Goal: Information Seeking & Learning: Find contact information

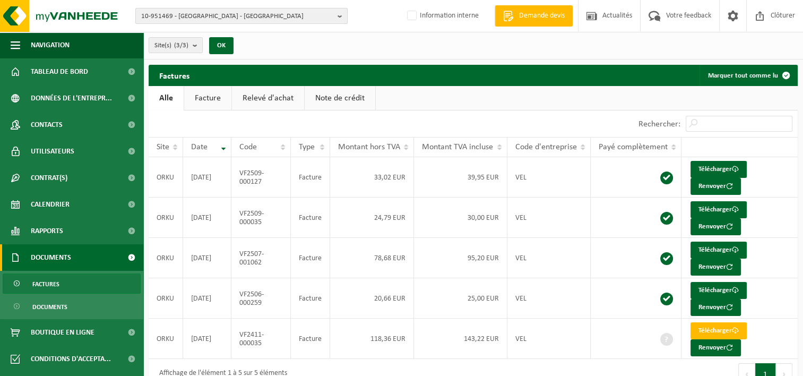
click at [340, 17] on b "button" at bounding box center [343, 15] width 10 height 15
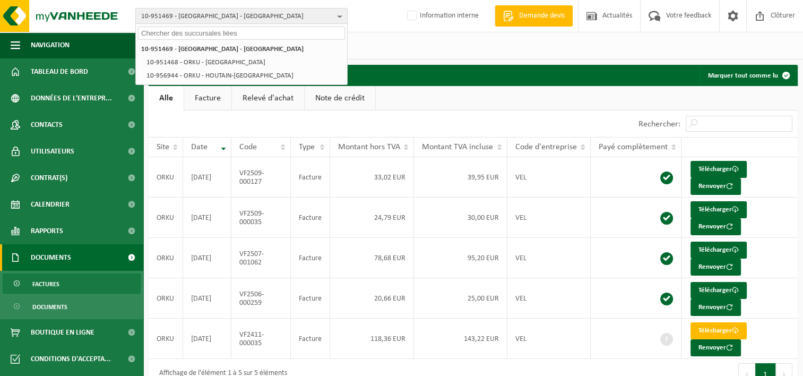
click at [319, 30] on input "text" at bounding box center [241, 33] width 207 height 13
paste input "10-944253"
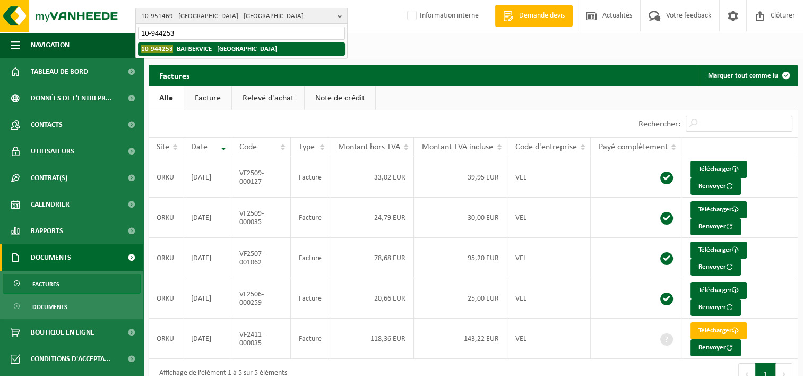
type input "10-944253"
click at [280, 45] on li "10-944253 - BATISERVICE - GEMBLOUX" at bounding box center [241, 48] width 207 height 13
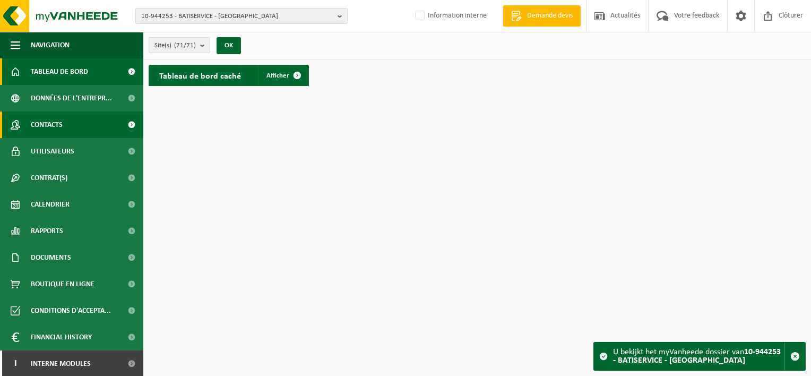
click at [64, 126] on link "Contacts" at bounding box center [71, 125] width 143 height 27
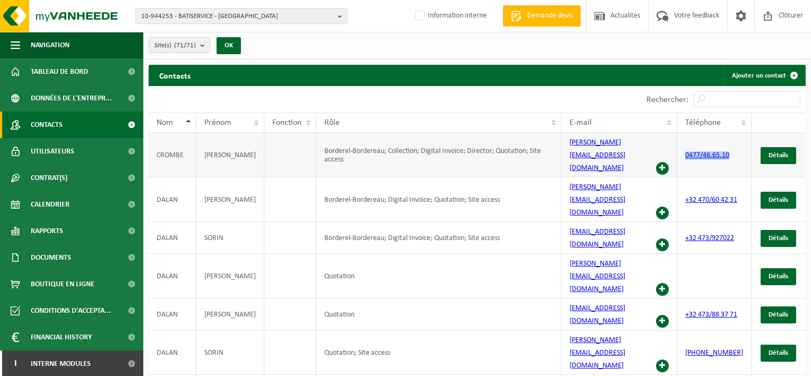
drag, startPoint x: 737, startPoint y: 146, endPoint x: 688, endPoint y: 147, distance: 48.9
click at [688, 147] on td "0477/46.65.10" at bounding box center [715, 155] width 74 height 45
copy link "0477/46.65.10"
drag, startPoint x: 655, startPoint y: 146, endPoint x: 568, endPoint y: 151, distance: 87.2
click at [568, 151] on td "f.crombe@baticarrelages.be" at bounding box center [620, 155] width 116 height 45
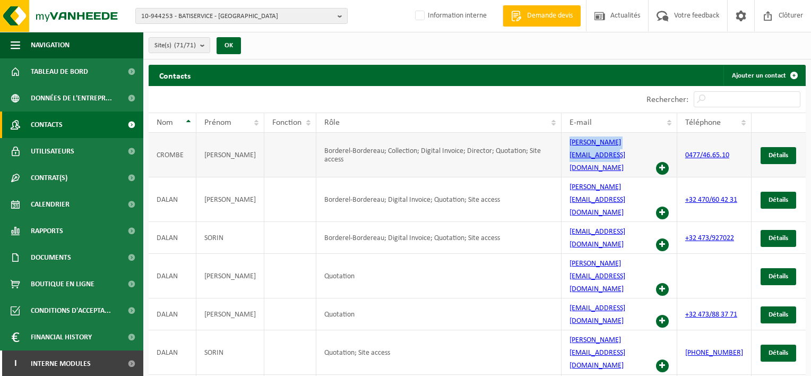
copy link "f.crombe@baticarrelages.be"
click at [341, 19] on b "button" at bounding box center [343, 15] width 10 height 15
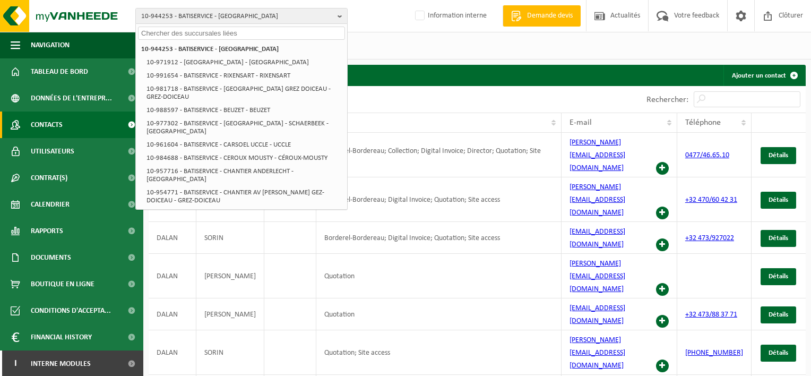
click at [294, 31] on input "text" at bounding box center [241, 33] width 207 height 13
paste input "10-957441"
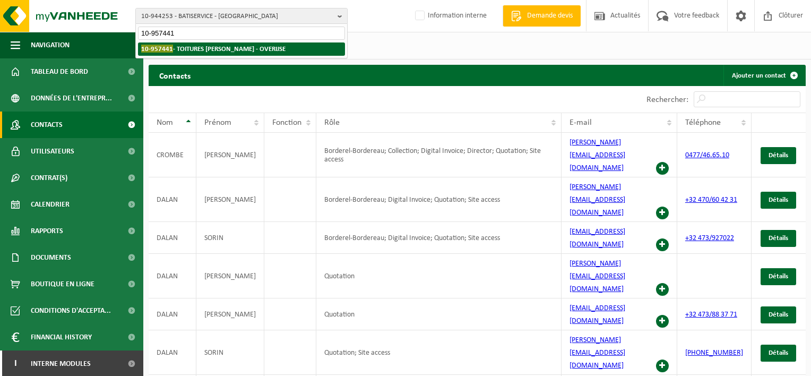
type input "10-957441"
click at [263, 44] on li "10-957441 - TOITURES BERTRAND SRL - OVERIJSE" at bounding box center [241, 48] width 207 height 13
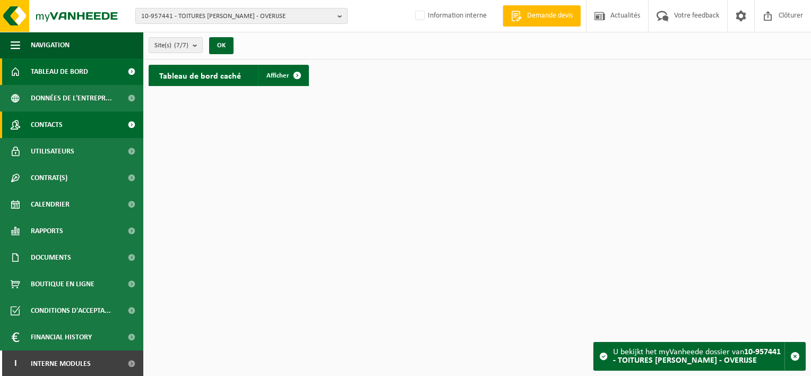
click at [82, 130] on link "Contacts" at bounding box center [71, 125] width 143 height 27
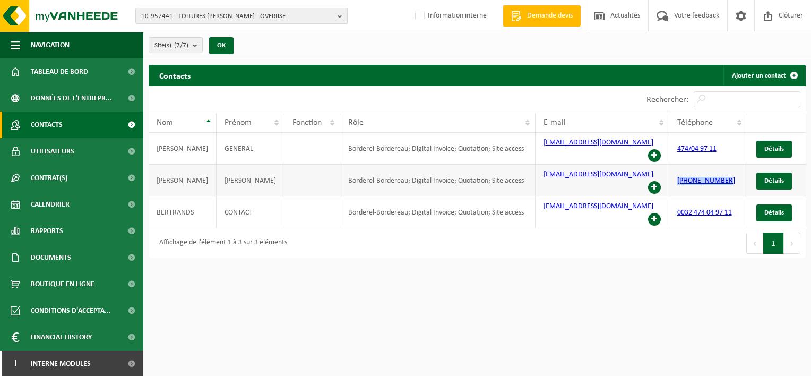
drag, startPoint x: 726, startPoint y: 168, endPoint x: 675, endPoint y: 168, distance: 51.5
click at [675, 168] on td "+32 474049711" at bounding box center [709, 181] width 79 height 32
copy link "+32 474049711"
drag, startPoint x: 635, startPoint y: 149, endPoint x: 534, endPoint y: 148, distance: 100.4
click at [536, 148] on td "toitures.bertrand@outlook.com" at bounding box center [603, 149] width 134 height 32
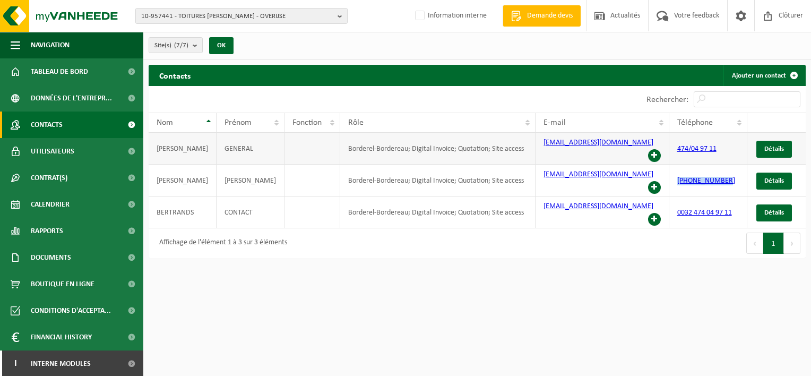
copy link "toitures.bertrand@outlook.com"
click at [338, 16] on b "button" at bounding box center [343, 15] width 10 height 15
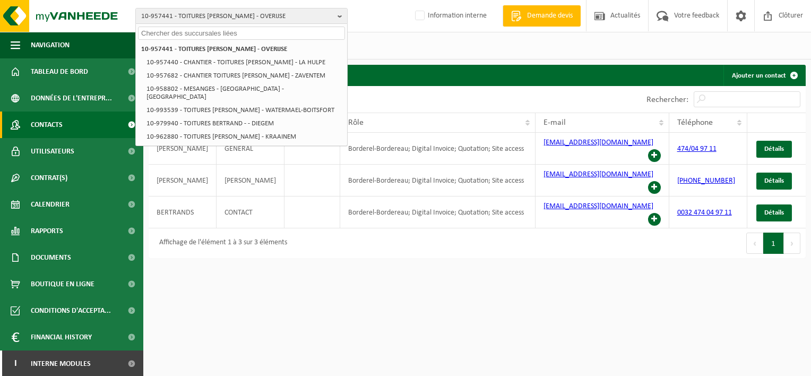
click at [308, 36] on input "text" at bounding box center [241, 33] width 207 height 13
paste input "10-788620"
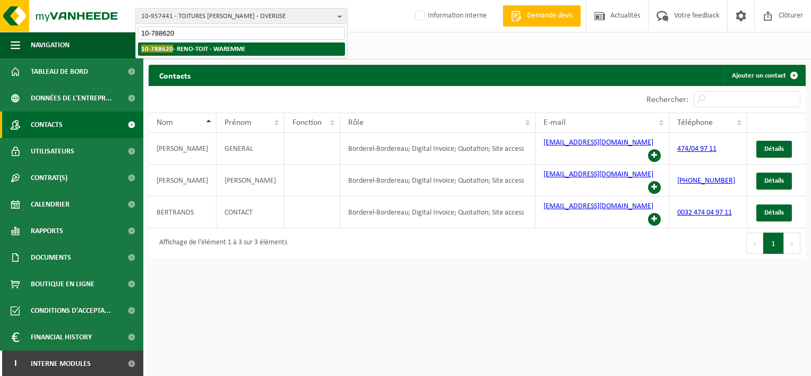
type input "10-788620"
click at [215, 47] on strong "10-788620 - RENO-TOIT - WAREMME" at bounding box center [193, 49] width 104 height 8
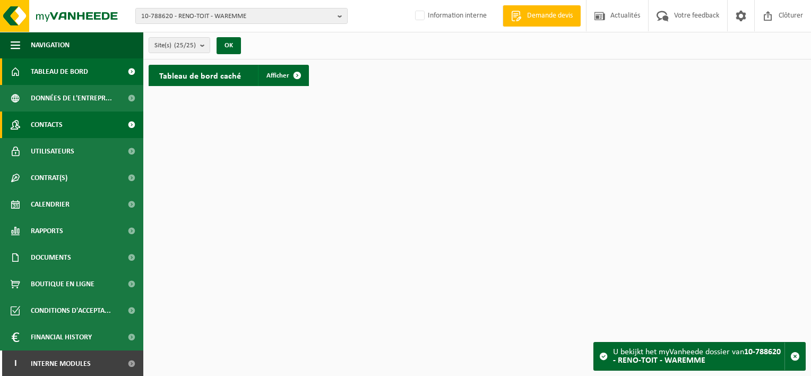
click at [68, 122] on link "Contacts" at bounding box center [71, 125] width 143 height 27
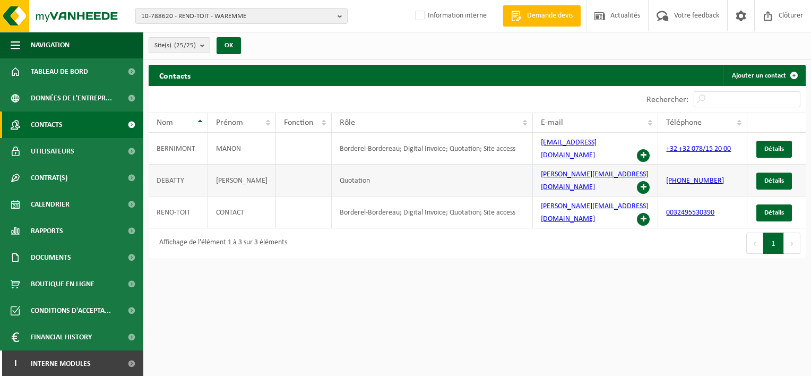
drag, startPoint x: 721, startPoint y: 168, endPoint x: 662, endPoint y: 167, distance: 58.4
click at [662, 167] on td "+32 494 34 91 08" at bounding box center [702, 181] width 89 height 32
drag, startPoint x: 662, startPoint y: 167, endPoint x: 714, endPoint y: 193, distance: 58.0
click at [714, 209] on link "0032495530390" at bounding box center [690, 213] width 48 height 8
drag, startPoint x: 702, startPoint y: 311, endPoint x: 697, endPoint y: 302, distance: 10.0
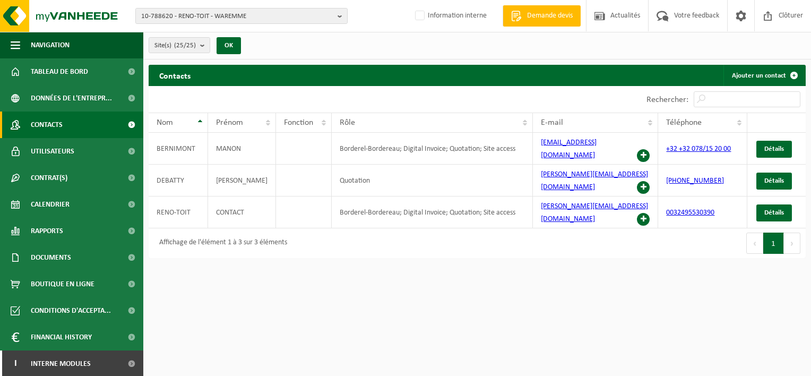
click at [702, 310] on html "10-788620 - RENO-TOIT - WAREMME 10-788620 - RENO-TOIT - WAREMME 10-970513 - REN…" at bounding box center [405, 188] width 811 height 376
drag, startPoint x: 722, startPoint y: 194, endPoint x: 661, endPoint y: 197, distance: 61.7
click at [661, 197] on td "0032495530390" at bounding box center [702, 212] width 89 height 32
copy link "0032495530390"
drag, startPoint x: 612, startPoint y: 191, endPoint x: 527, endPoint y: 191, distance: 85.0
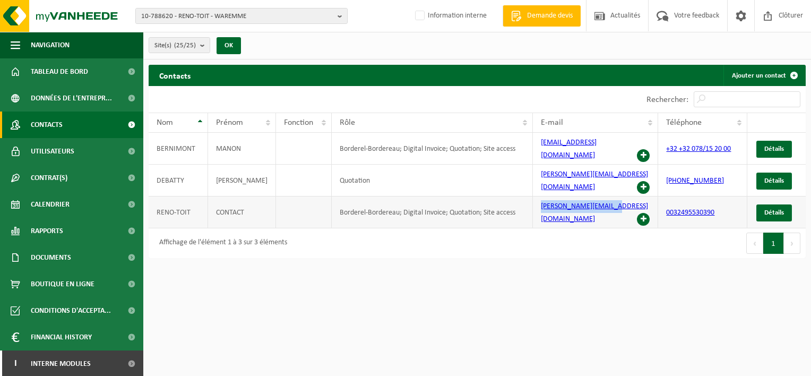
click at [527, 196] on tr "RENO-TOIT CONTACT Borderel-Bordereau; Digital Invoice; Quotation; Site access f…" at bounding box center [477, 212] width 657 height 32
copy tr "f.debatty@reno.energy"
click at [340, 14] on b "button" at bounding box center [343, 15] width 10 height 15
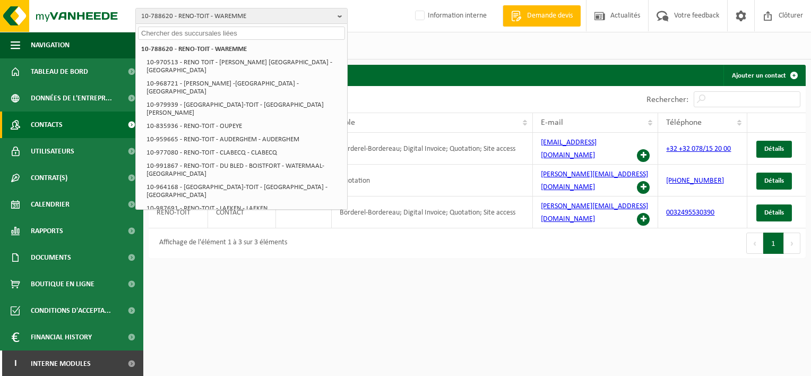
click at [297, 31] on input "text" at bounding box center [241, 33] width 207 height 13
paste input "10-951002"
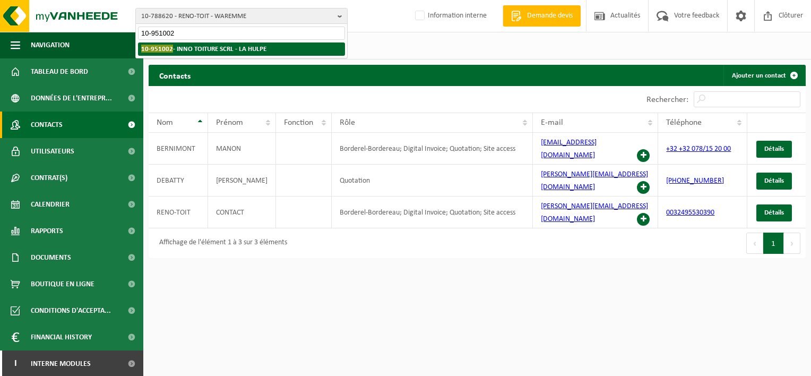
type input "10-951002"
click at [269, 45] on li "10-951002 - INNO TOITURE SCRL - LA HULPE" at bounding box center [241, 48] width 207 height 13
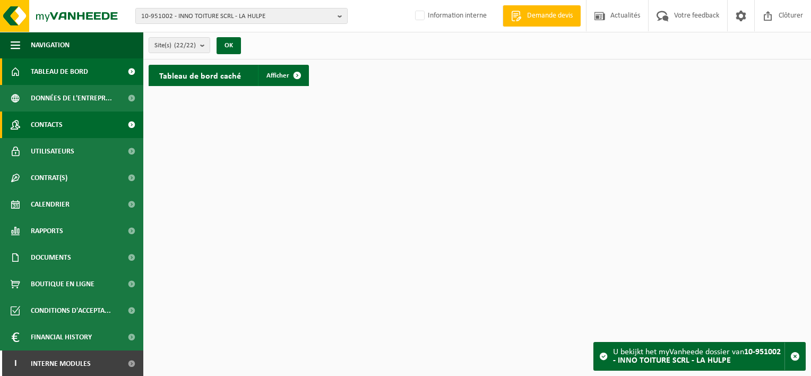
click at [66, 123] on link "Contacts" at bounding box center [71, 125] width 143 height 27
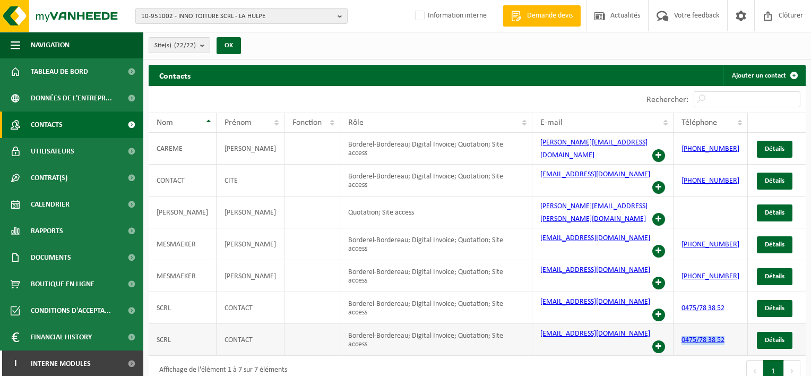
drag, startPoint x: 743, startPoint y: 283, endPoint x: 682, endPoint y: 281, distance: 61.1
click at [682, 324] on td "0475/78 38 52" at bounding box center [711, 340] width 74 height 32
copy link "0475/78 38 52"
drag, startPoint x: 643, startPoint y: 191, endPoint x: 531, endPoint y: 198, distance: 111.7
click at [533, 198] on td "nathalie.kaplan@innotoiture.be" at bounding box center [603, 212] width 141 height 32
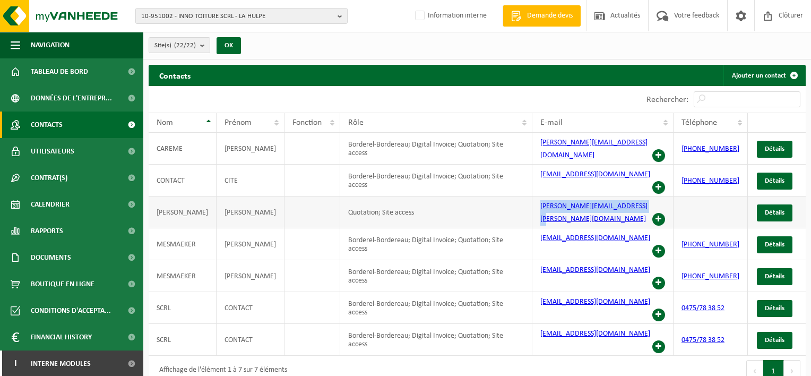
copy link "nathalie.kaplan@innotoiture.be"
click at [340, 13] on b "button" at bounding box center [343, 15] width 10 height 15
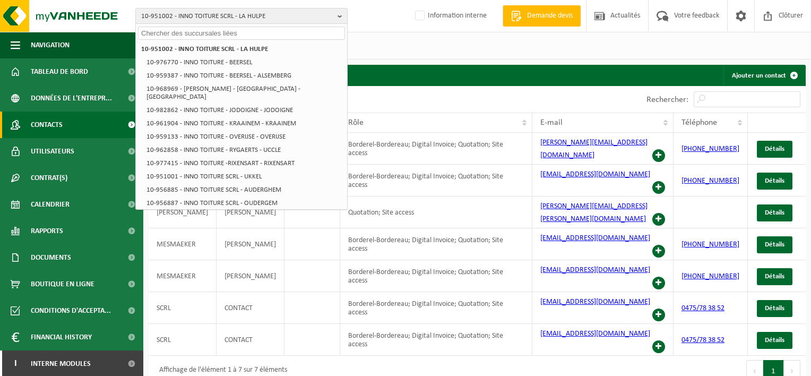
click at [299, 33] on input "text" at bounding box center [241, 33] width 207 height 13
paste input "10-950504"
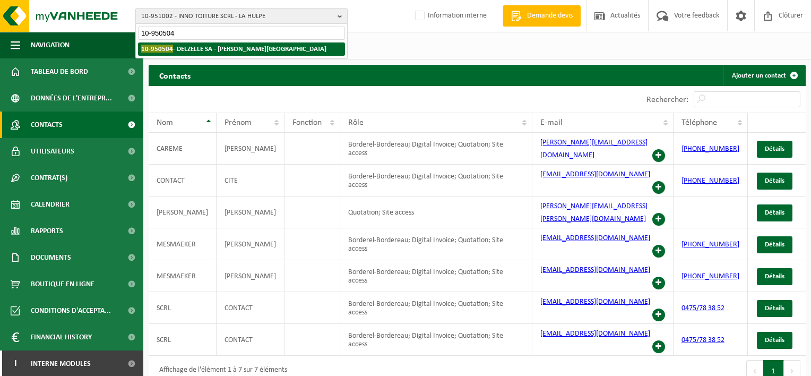
type input "10-950504"
click at [253, 46] on strong "10-950504 - DELZELLE SA - BRAINE-LE-COMTE" at bounding box center [233, 49] width 185 height 8
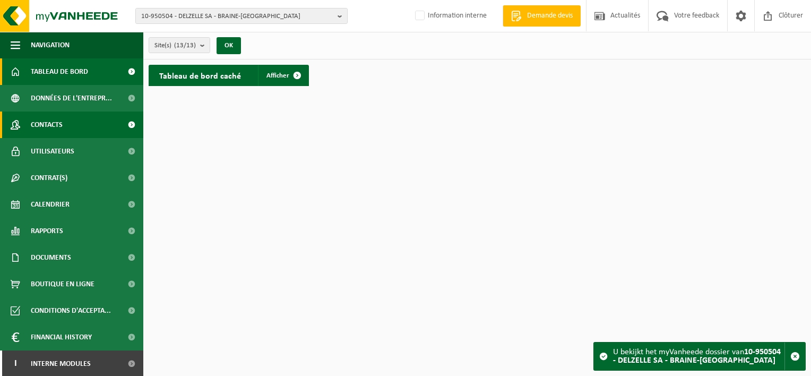
click at [69, 133] on link "Contacts" at bounding box center [71, 125] width 143 height 27
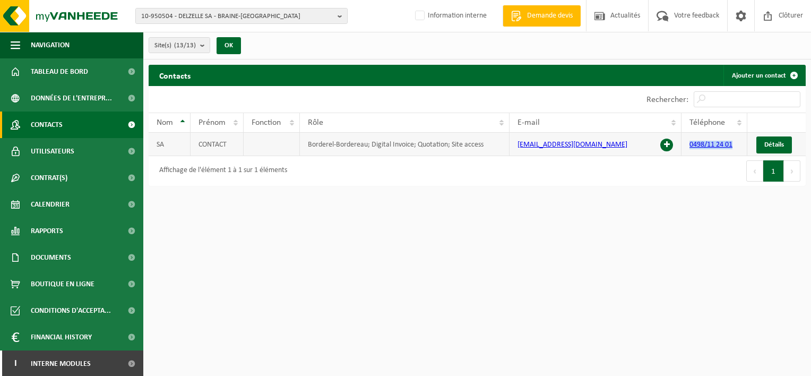
drag, startPoint x: 739, startPoint y: 146, endPoint x: 688, endPoint y: 149, distance: 51.6
click at [688, 149] on td "0498/11 24 01" at bounding box center [715, 144] width 66 height 23
copy link "0498/11 24 01"
drag, startPoint x: 648, startPoint y: 147, endPoint x: 518, endPoint y: 147, distance: 129.6
click at [518, 147] on td "[EMAIL_ADDRESS][DOMAIN_NAME]" at bounding box center [596, 144] width 172 height 23
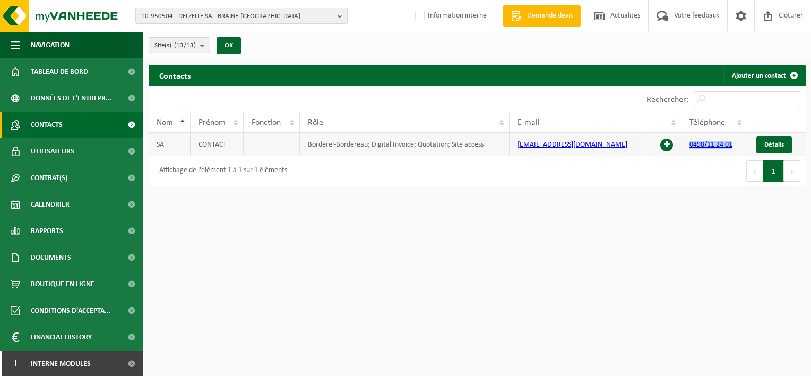
copy link "[EMAIL_ADDRESS][DOMAIN_NAME]"
click at [337, 15] on button "10-950504 - DELZELLE SA - BRAINE-[GEOGRAPHIC_DATA]" at bounding box center [241, 16] width 212 height 16
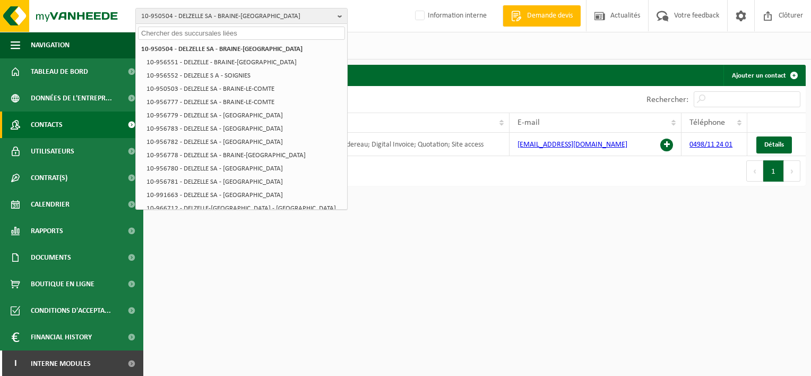
click at [289, 34] on input "text" at bounding box center [241, 33] width 207 height 13
paste input "10-950968"
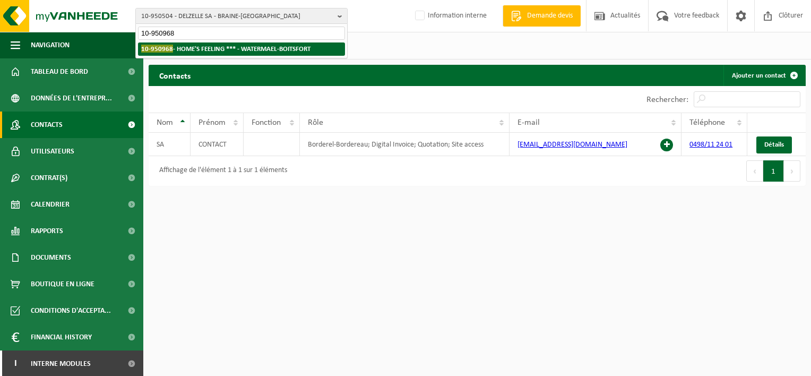
type input "10-950968"
click at [282, 47] on strong "10-950968 - HOME'S FEELING *** - [PERSON_NAME]" at bounding box center [225, 49] width 169 height 8
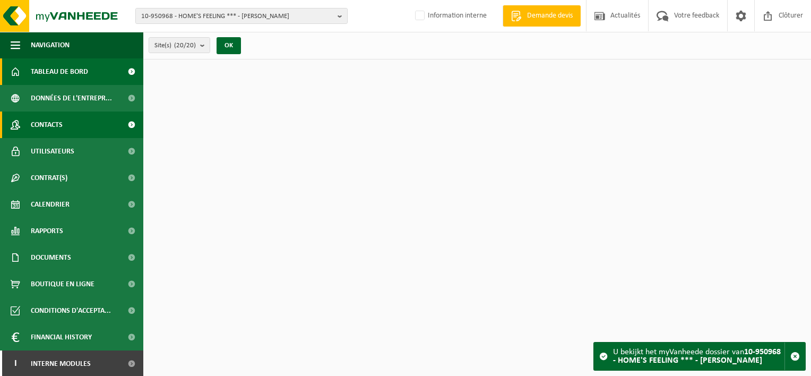
click at [85, 132] on link "Contacts" at bounding box center [71, 125] width 143 height 27
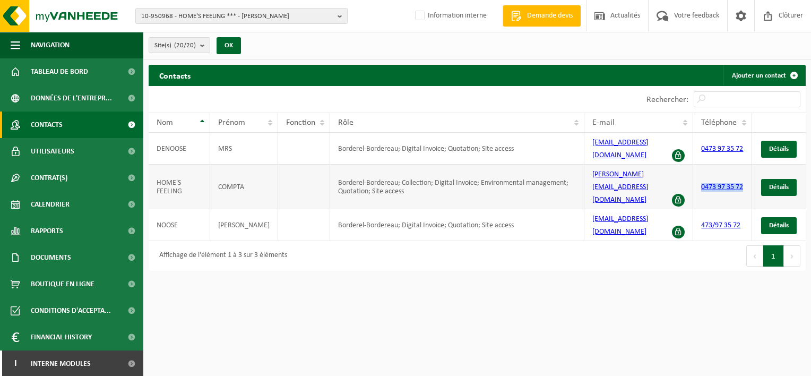
drag, startPoint x: 716, startPoint y: 187, endPoint x: 699, endPoint y: 171, distance: 23.7
click at [699, 171] on td "0473 97 35 72" at bounding box center [723, 187] width 59 height 45
copy link "0473 97 35 72"
drag, startPoint x: 674, startPoint y: 174, endPoint x: 585, endPoint y: 174, distance: 89.7
click at [585, 174] on td "[PERSON_NAME][EMAIL_ADDRESS][DOMAIN_NAME]" at bounding box center [639, 187] width 109 height 45
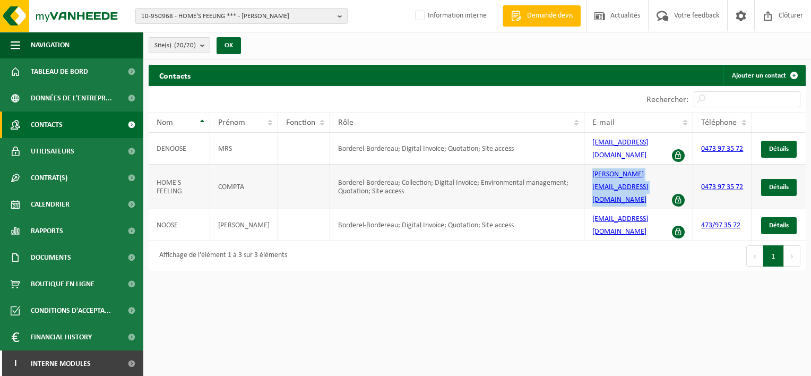
copy link "[PERSON_NAME][EMAIL_ADDRESS][DOMAIN_NAME]"
drag, startPoint x: 632, startPoint y: 221, endPoint x: 650, endPoint y: 212, distance: 20.0
click at [632, 221] on td "vincentdenoose@gmail.com" at bounding box center [639, 225] width 109 height 32
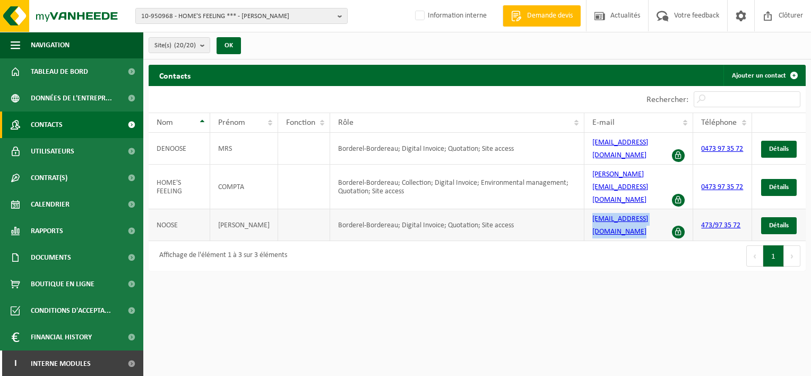
drag, startPoint x: 683, startPoint y: 203, endPoint x: 588, endPoint y: 203, distance: 95.6
click at [588, 209] on td "vincentdenoose@gmail.com" at bounding box center [639, 225] width 109 height 32
copy link "vincentdenoose@gmail.com"
click at [340, 14] on b "button" at bounding box center [343, 15] width 10 height 15
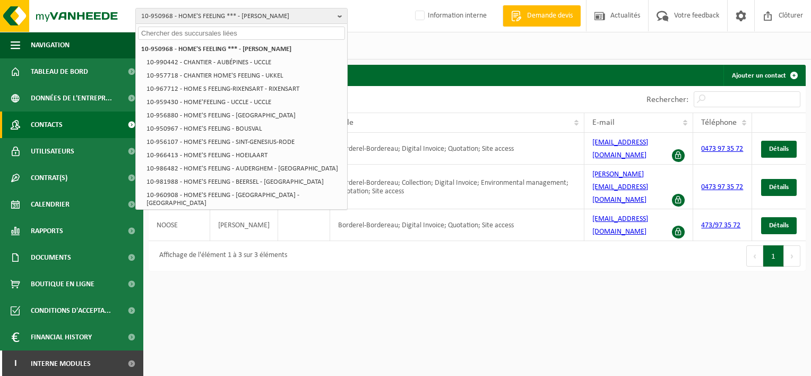
click at [327, 30] on input "text" at bounding box center [241, 33] width 207 height 13
paste input "10-950926"
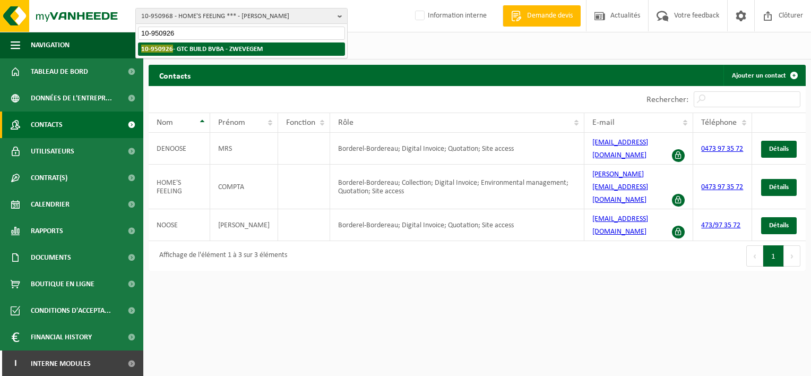
type input "10-950926"
click at [219, 47] on strong "10-950926 - GTC BUILD BVBA - ZWEVEGEM" at bounding box center [202, 49] width 122 height 8
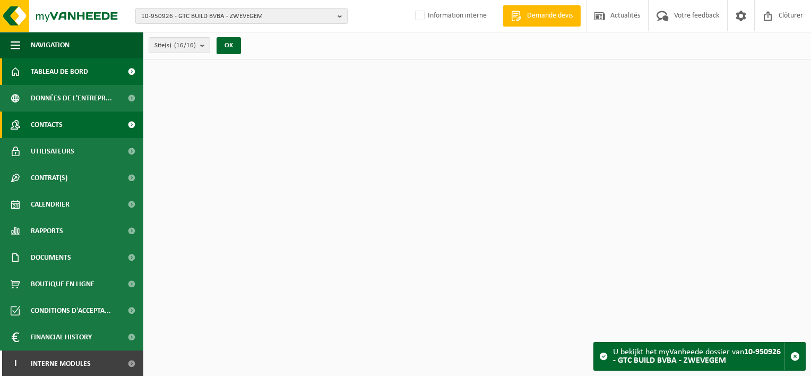
click at [66, 121] on link "Contacts" at bounding box center [71, 125] width 143 height 27
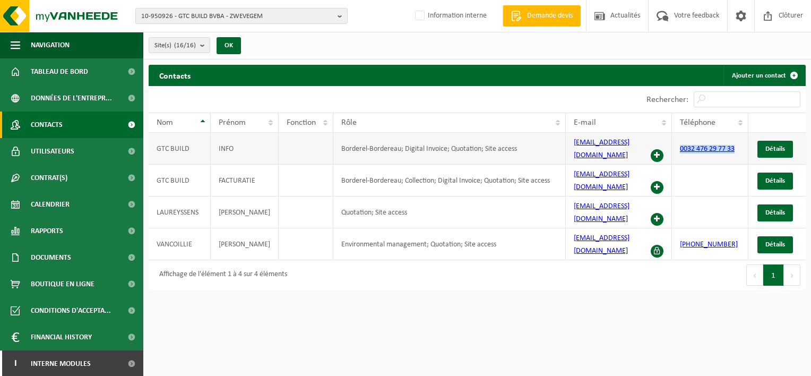
drag, startPoint x: 741, startPoint y: 142, endPoint x: 676, endPoint y: 141, distance: 64.8
click at [676, 141] on td "0032 476 29 77 33" at bounding box center [710, 149] width 77 height 32
copy link "0032 476 29 77 33"
drag, startPoint x: 632, startPoint y: 146, endPoint x: 561, endPoint y: 150, distance: 71.3
click at [561, 150] on tr "GTC BUILD INFO Borderel-Bordereau; Digital Invoice; Quotation; Site access [EMA…" at bounding box center [477, 149] width 657 height 32
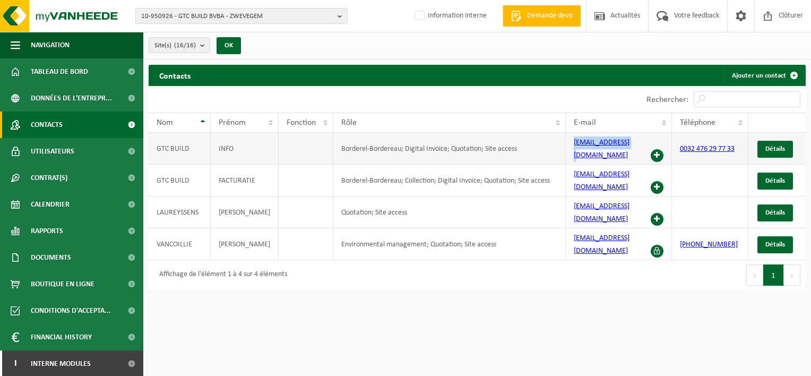
copy tr "[EMAIL_ADDRESS][DOMAIN_NAME]"
click at [340, 16] on b "button" at bounding box center [343, 15] width 10 height 15
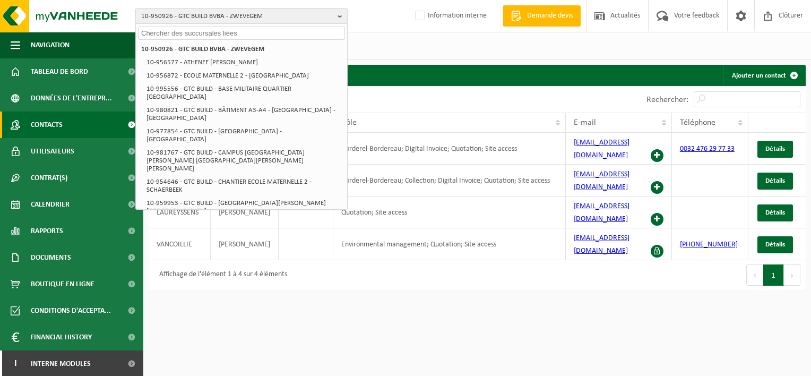
click at [295, 33] on input "text" at bounding box center [241, 33] width 207 height 13
paste input "10-827591"
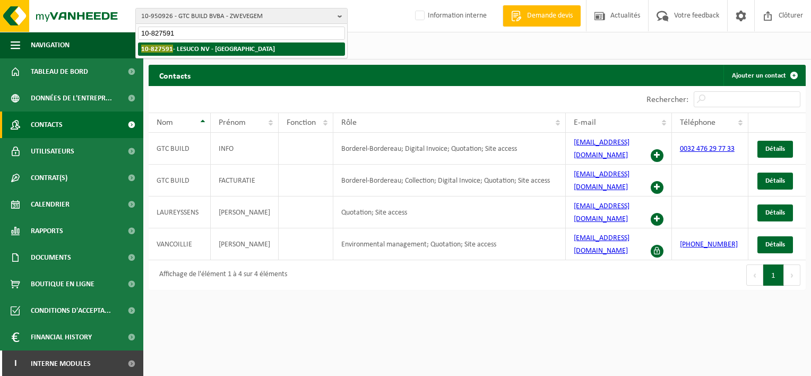
type input "10-827591"
click at [242, 50] on strong "10-827591 - LESUCO NV - [GEOGRAPHIC_DATA]" at bounding box center [208, 49] width 134 height 8
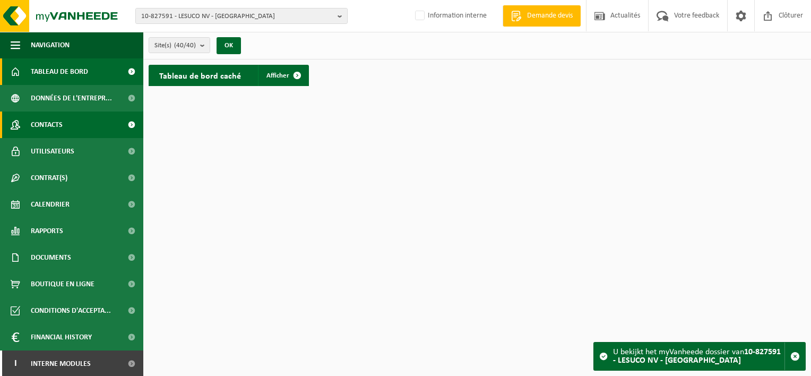
click at [41, 124] on span "Contacts" at bounding box center [47, 125] width 32 height 27
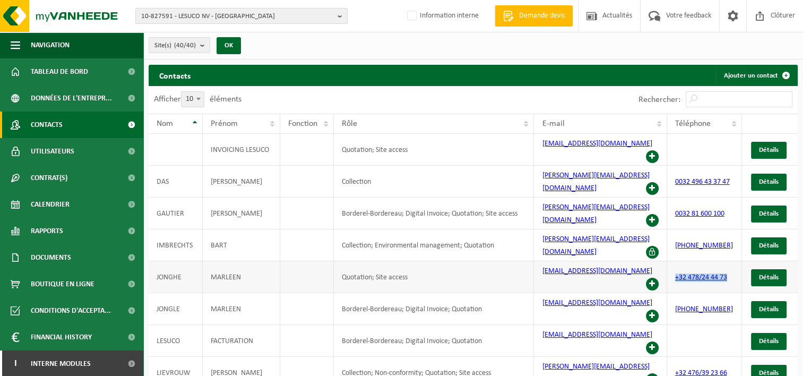
drag, startPoint x: 734, startPoint y: 240, endPoint x: 672, endPoint y: 240, distance: 62.7
click at [672, 261] on td "+32 478/24 44 73" at bounding box center [705, 277] width 75 height 32
copy link "+32 478/24 44 73"
drag, startPoint x: 635, startPoint y: 238, endPoint x: 537, endPoint y: 242, distance: 98.3
click at [537, 261] on td "marleen.dejonghe@lesuco.be" at bounding box center [600, 277] width 133 height 32
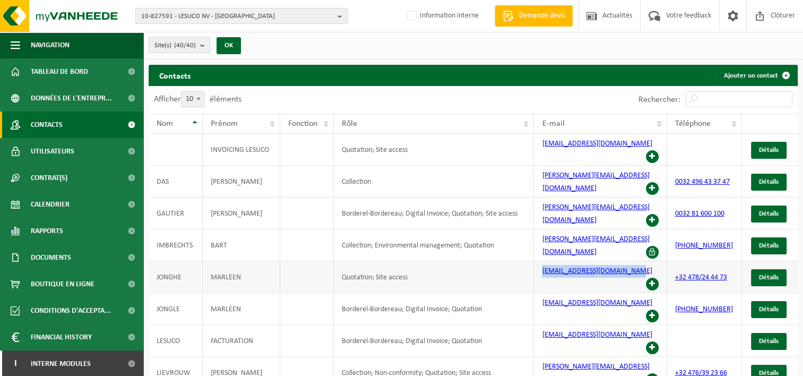
copy link "marleen.dejonghe@lesuco.be"
click at [342, 15] on b "button" at bounding box center [343, 15] width 10 height 15
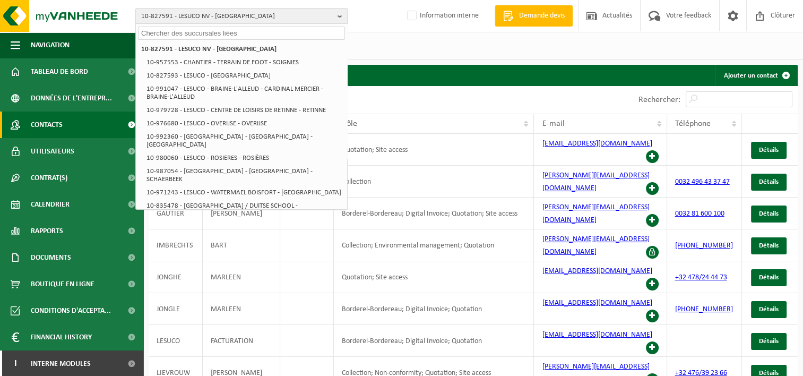
click at [288, 33] on input "text" at bounding box center [241, 33] width 207 height 13
paste input "10-957561"
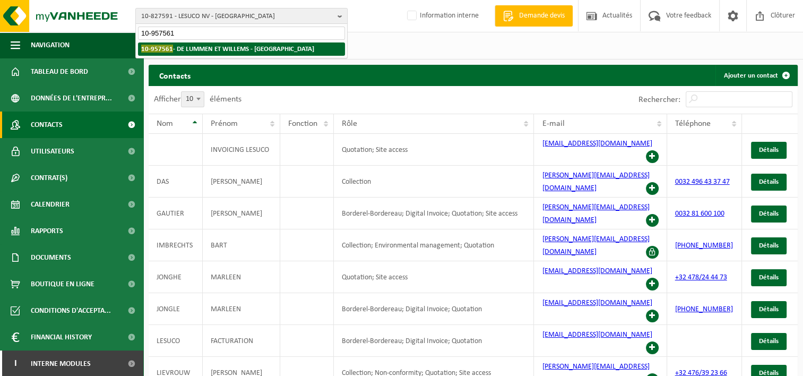
type input "10-957561"
click at [272, 46] on strong "10-957561 - DE LUMMEN ET WILLEMS - MONT-SAINT-GUIBERT" at bounding box center [227, 49] width 173 height 8
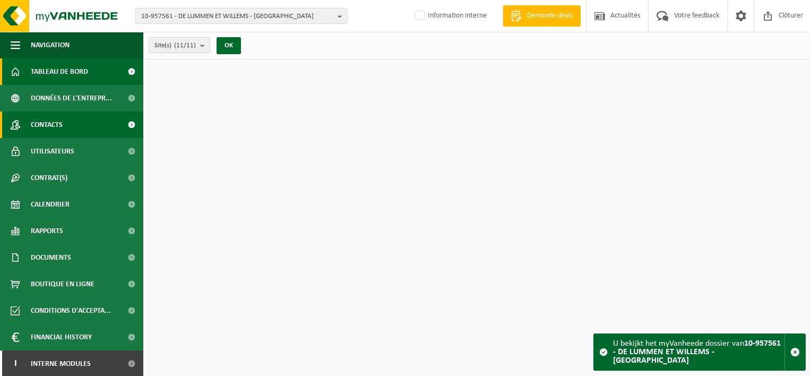
click at [66, 129] on link "Contacts" at bounding box center [71, 125] width 143 height 27
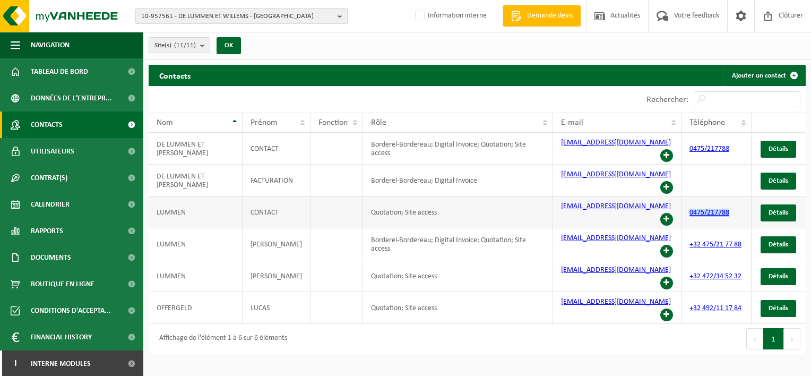
drag, startPoint x: 737, startPoint y: 194, endPoint x: 686, endPoint y: 193, distance: 50.5
click at [686, 196] on td "0475/217788" at bounding box center [717, 212] width 70 height 32
copy link "0475/217788"
drag, startPoint x: 648, startPoint y: 217, endPoint x: 552, endPoint y: 217, distance: 95.6
click at [553, 228] on td "jdl@delummen-willems.be" at bounding box center [617, 244] width 129 height 32
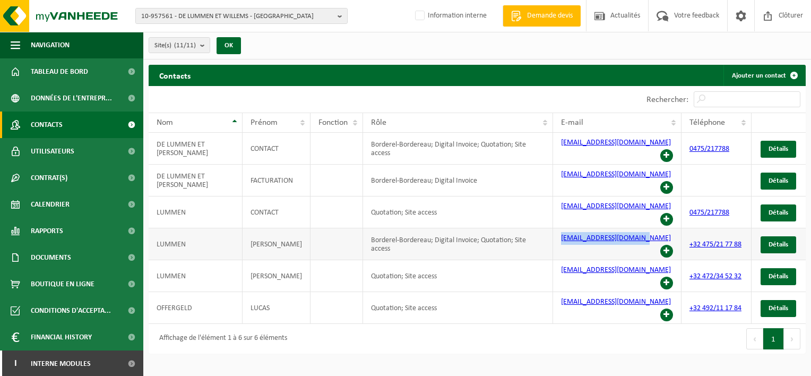
copy link "jdl@delummen-willems.be"
click at [343, 20] on b "button" at bounding box center [343, 15] width 10 height 15
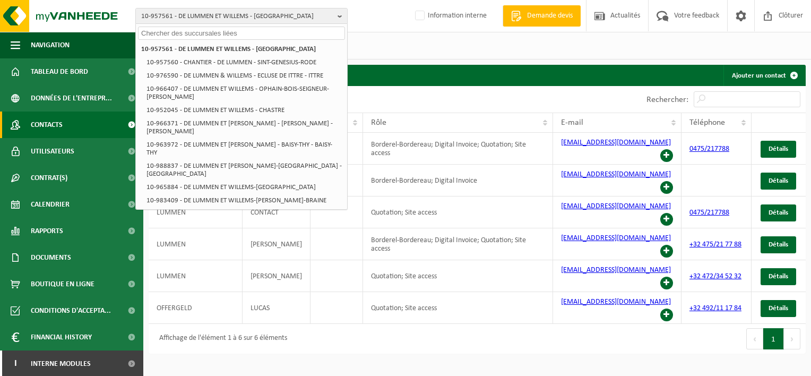
click at [289, 35] on input "text" at bounding box center [241, 33] width 207 height 13
paste input "10-951769"
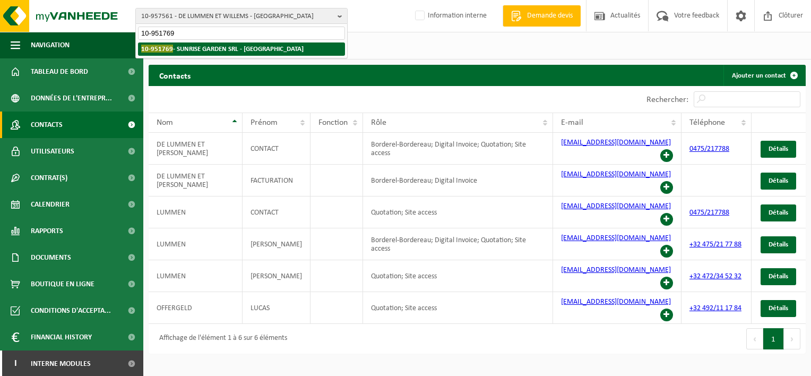
type input "10-951769"
click at [258, 51] on strong "10-951769 - SUNRISE GARDEN SRL - TUBIZE" at bounding box center [222, 49] width 162 height 8
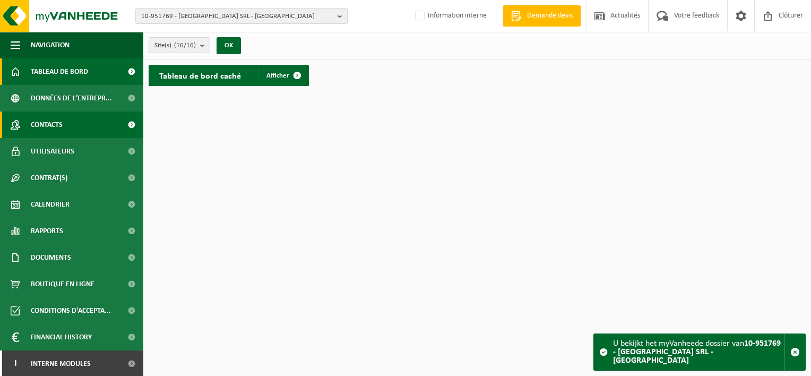
click at [60, 127] on span "Contacts" at bounding box center [47, 125] width 32 height 27
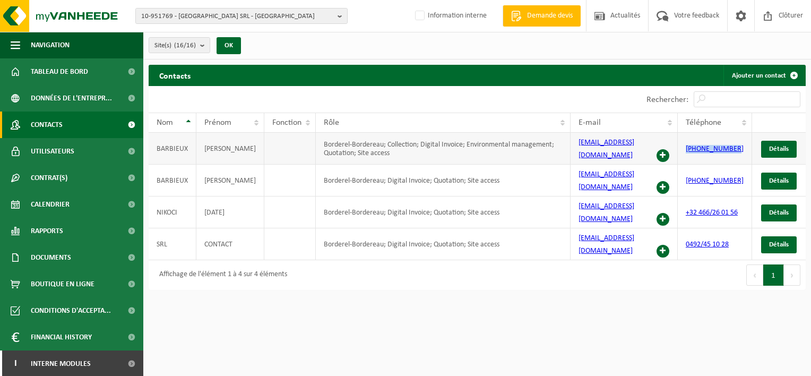
drag, startPoint x: 745, startPoint y: 149, endPoint x: 682, endPoint y: 147, distance: 62.7
click at [682, 147] on tr "BARBIEUX FABIAN Borderel-Bordereau; Collection; Digital Invoice; Environmental …" at bounding box center [477, 149] width 657 height 32
copy tr "+32 492451028"
click at [632, 142] on link "sunrisegarden@outlook.be" at bounding box center [607, 149] width 56 height 21
drag, startPoint x: 664, startPoint y: 175, endPoint x: 578, endPoint y: 178, distance: 86.6
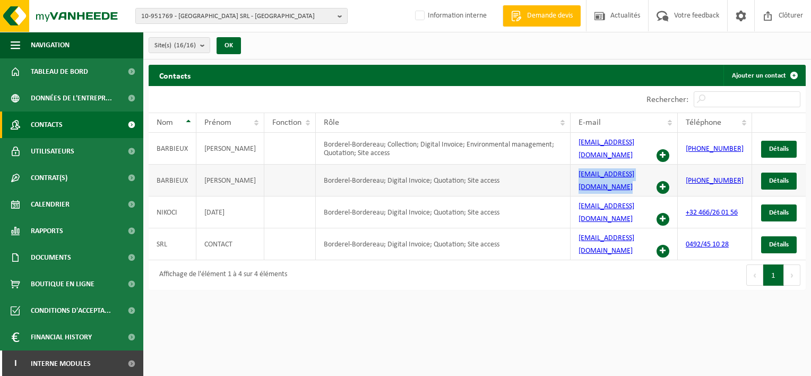
click at [578, 178] on td "sunrisegarden@outlook.be" at bounding box center [624, 181] width 107 height 32
copy td "sunrisegarden@outlook.be"
drag, startPoint x: 745, startPoint y: 183, endPoint x: 691, endPoint y: 184, distance: 53.1
click at [691, 184] on td "+32 492451028" at bounding box center [715, 181] width 74 height 32
copy link "+32 492451028"
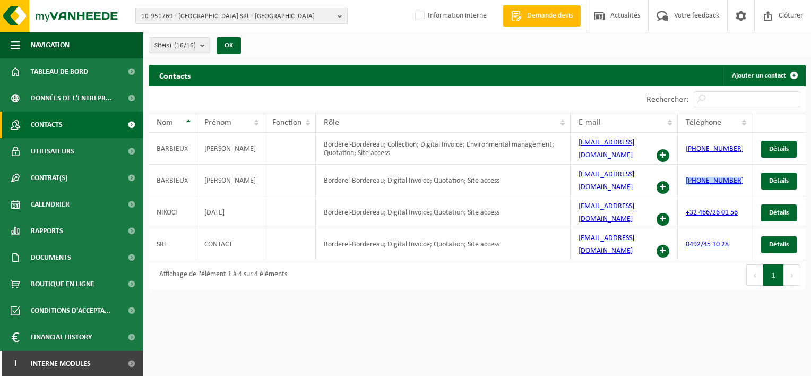
click at [342, 19] on b "button" at bounding box center [343, 15] width 10 height 15
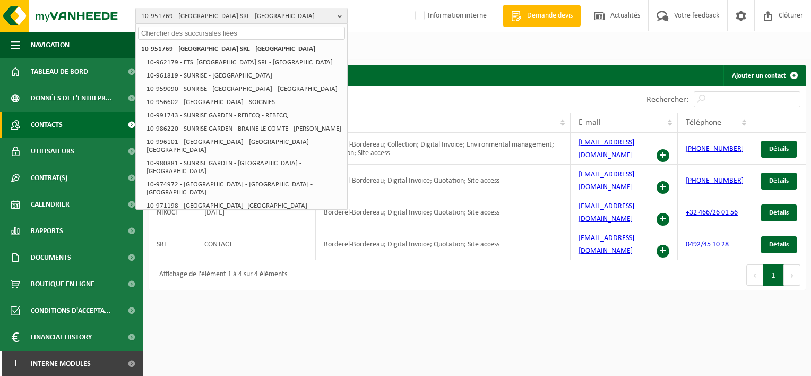
click at [324, 33] on input "text" at bounding box center [241, 33] width 207 height 13
paste input "10-951153"
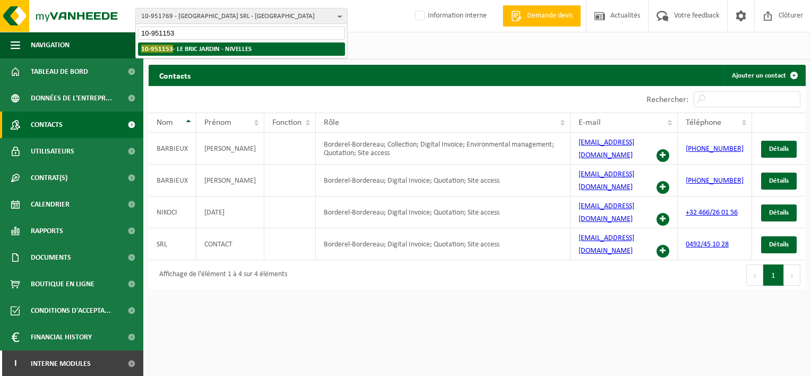
type input "10-951153"
click at [301, 50] on li "10-951153 - LE BRIC JARDIN - NIVELLES" at bounding box center [241, 48] width 207 height 13
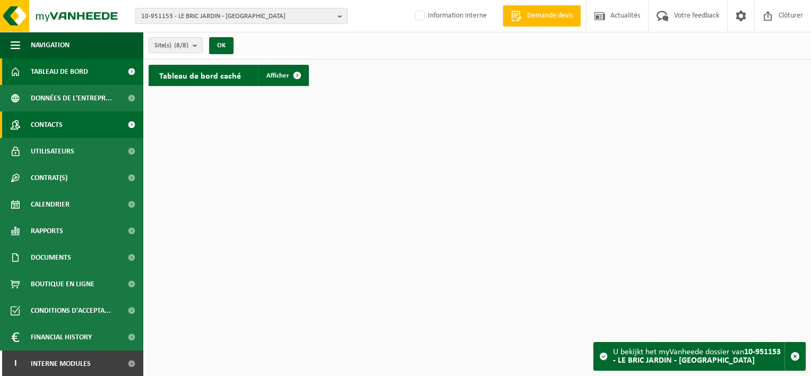
click at [75, 121] on link "Contacts" at bounding box center [71, 125] width 143 height 27
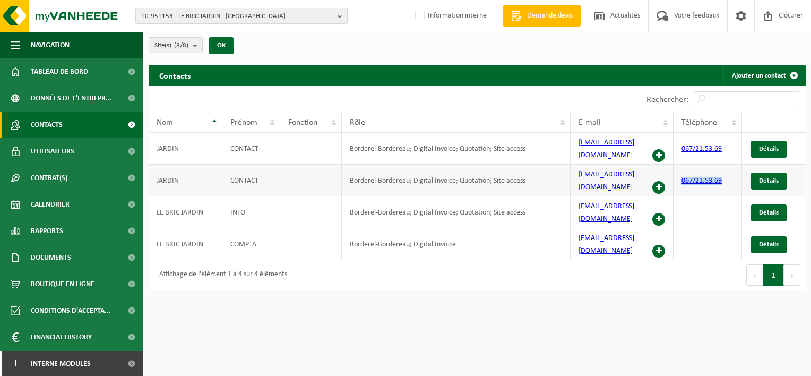
drag, startPoint x: 735, startPoint y: 168, endPoint x: 682, endPoint y: 168, distance: 53.1
click at [682, 168] on td "067/21.53.69" at bounding box center [708, 181] width 69 height 32
copy link "067/21.53.69"
drag, startPoint x: 639, startPoint y: 166, endPoint x: 580, endPoint y: 174, distance: 59.5
click at [580, 174] on td "contact@lebric.be" at bounding box center [623, 181] width 104 height 32
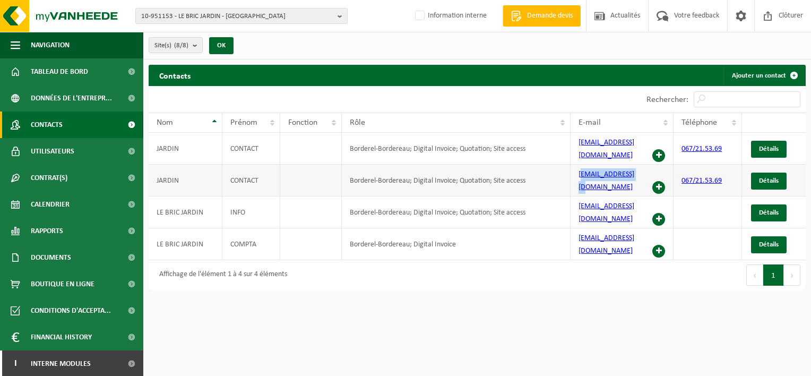
drag, startPoint x: 580, startPoint y: 174, endPoint x: 634, endPoint y: 170, distance: 54.3
click at [634, 170] on td "contact@lebric.be" at bounding box center [623, 181] width 104 height 32
drag, startPoint x: 638, startPoint y: 142, endPoint x: 574, endPoint y: 145, distance: 64.8
click at [574, 145] on td "contact@lebric.be" at bounding box center [623, 149] width 104 height 32
copy link "contact@lebric.be"
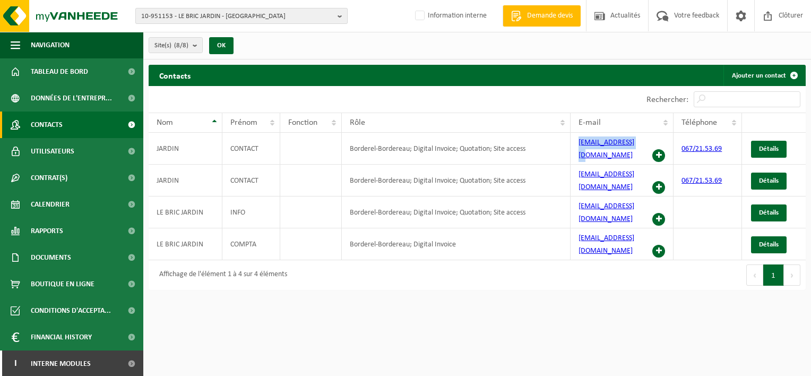
click at [342, 16] on b "button" at bounding box center [343, 15] width 10 height 15
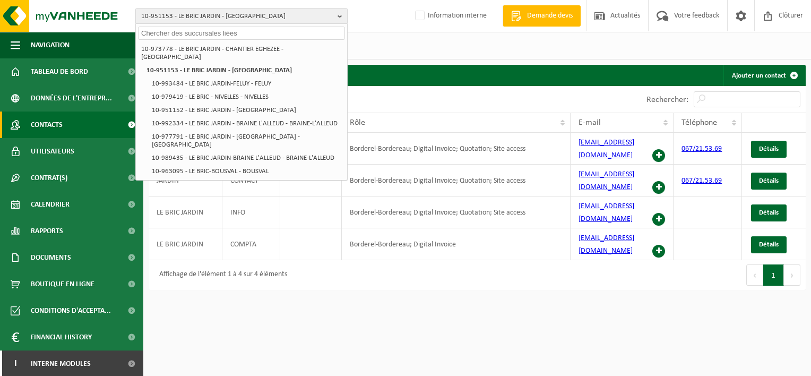
click at [284, 35] on input "text" at bounding box center [241, 33] width 207 height 13
paste input "10-957802"
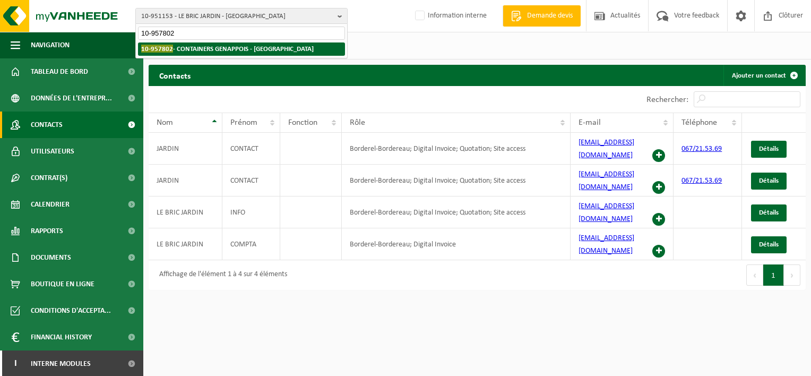
type input "10-957802"
click at [263, 49] on strong "10-957802 - CONTAINERS GENAPPOIS - GENAPPE" at bounding box center [227, 49] width 173 height 8
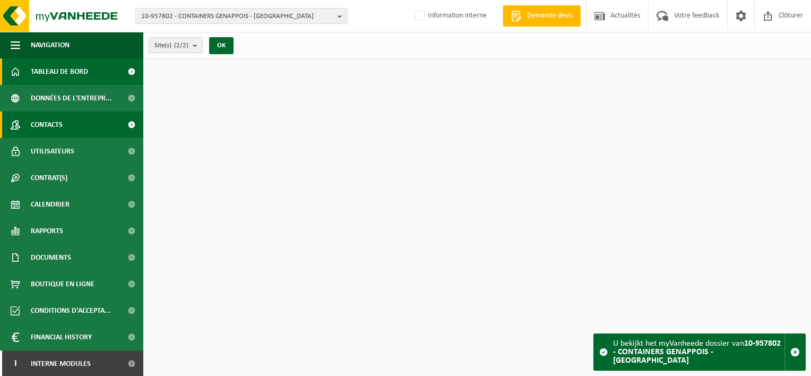
click at [58, 126] on span "Contacts" at bounding box center [47, 125] width 32 height 27
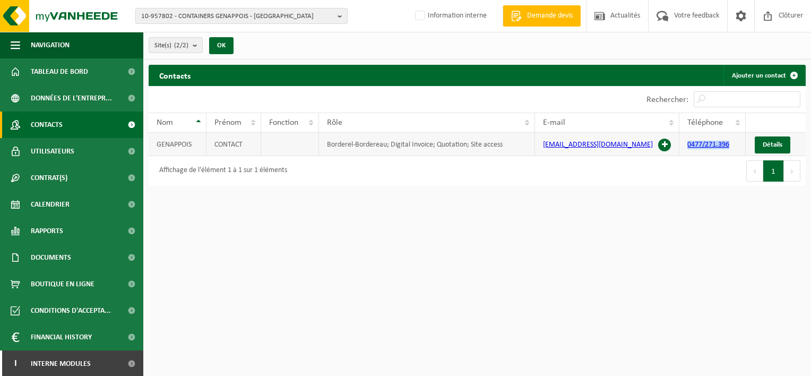
drag, startPoint x: 738, startPoint y: 147, endPoint x: 686, endPoint y: 146, distance: 52.0
click at [686, 146] on td "0477/271.396" at bounding box center [713, 144] width 66 height 23
copy link "0477/271.396"
drag, startPoint x: 650, startPoint y: 145, endPoint x: 543, endPoint y: 146, distance: 106.7
click at [543, 146] on td "contener.genappois@gmail.com" at bounding box center [607, 144] width 144 height 23
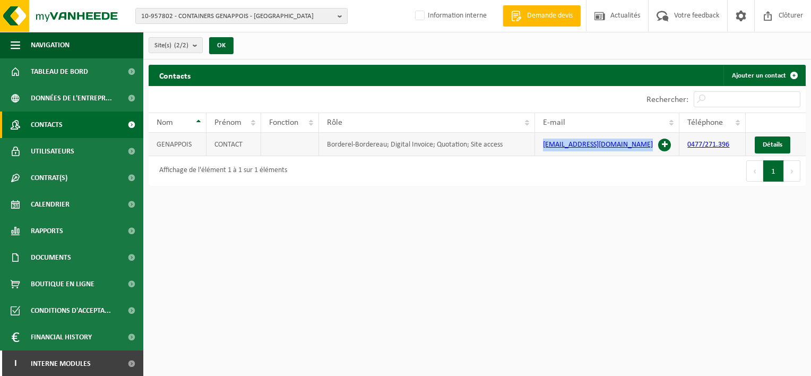
copy link "contener.genappois@gmail.com"
click at [343, 19] on b "button" at bounding box center [343, 15] width 10 height 15
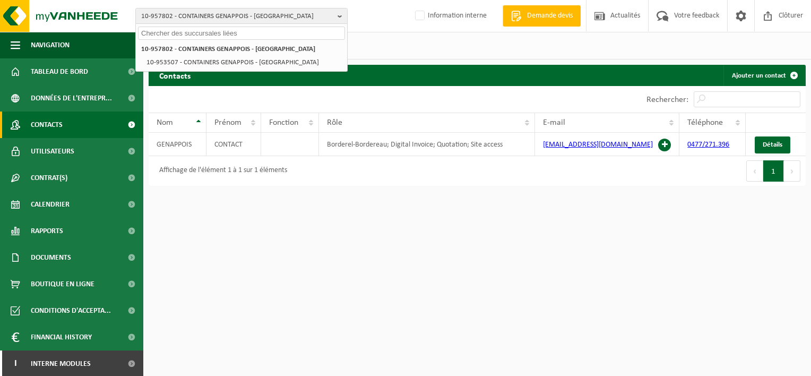
click at [296, 38] on input "text" at bounding box center [241, 33] width 207 height 13
paste input "10-954590"
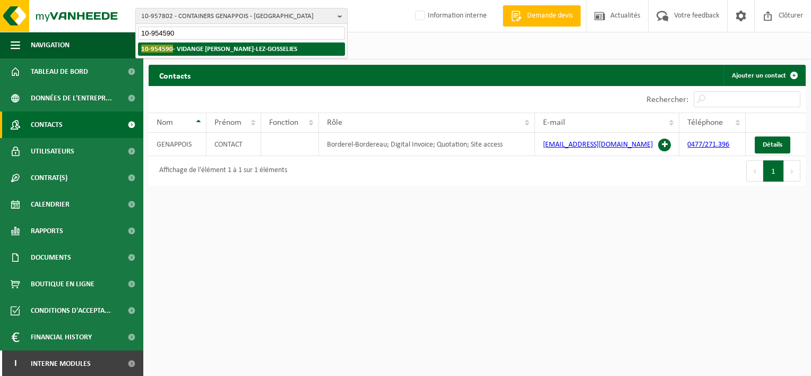
type input "10-954590"
click at [289, 45] on strong "10-954590 - VIDANGE WILLY - FRASNES-LEZ-GOSSELIES" at bounding box center [219, 49] width 156 height 8
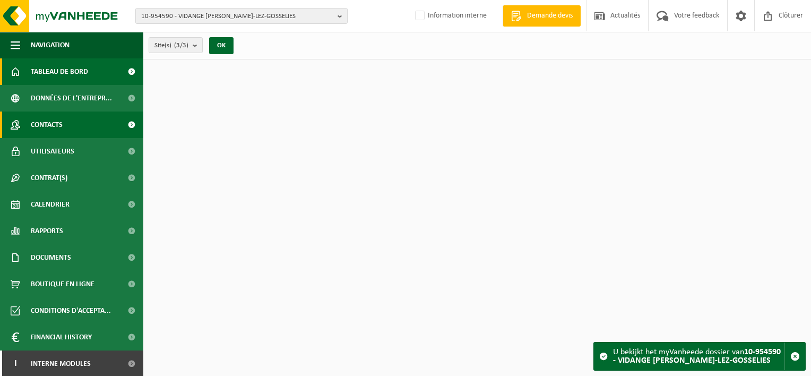
click at [54, 118] on span "Contacts" at bounding box center [47, 125] width 32 height 27
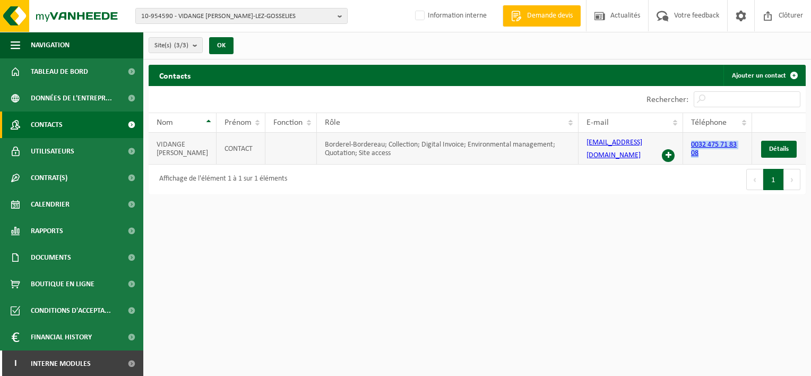
drag, startPoint x: 716, startPoint y: 155, endPoint x: 686, endPoint y: 141, distance: 33.1
click at [686, 141] on td "0032 475 71 83 08" at bounding box center [717, 149] width 69 height 32
copy link "0032 475 71 83 08"
drag, startPoint x: 666, startPoint y: 141, endPoint x: 580, endPoint y: 133, distance: 86.9
click at [580, 133] on td "vidangewilly@hotmail.be" at bounding box center [631, 149] width 105 height 32
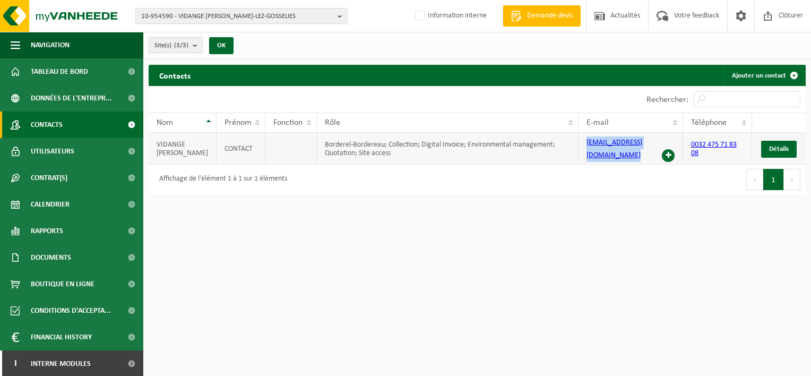
copy td "vidangewilly@hotmail.be"
click at [340, 15] on b "button" at bounding box center [343, 15] width 10 height 15
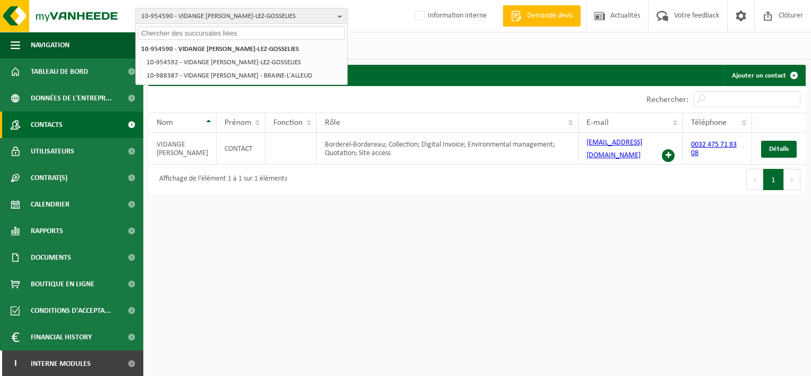
click at [316, 30] on input "text" at bounding box center [241, 33] width 207 height 13
paste input "10-959354"
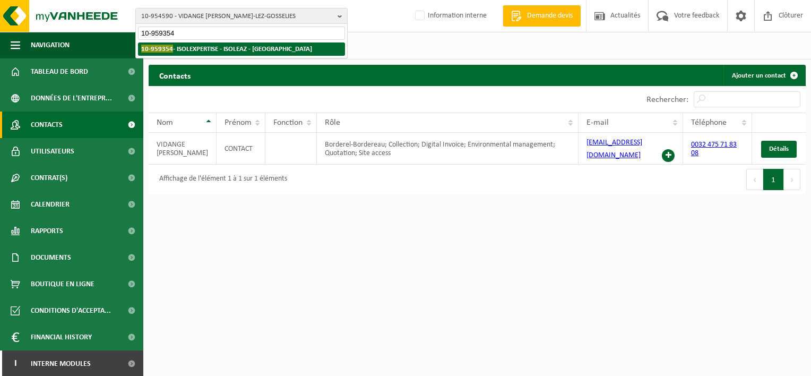
type input "10-959354"
click at [245, 49] on strong "10-959354 - ISOLEXPERTISE - ISOLEAZ - KRAAINEM" at bounding box center [226, 49] width 171 height 8
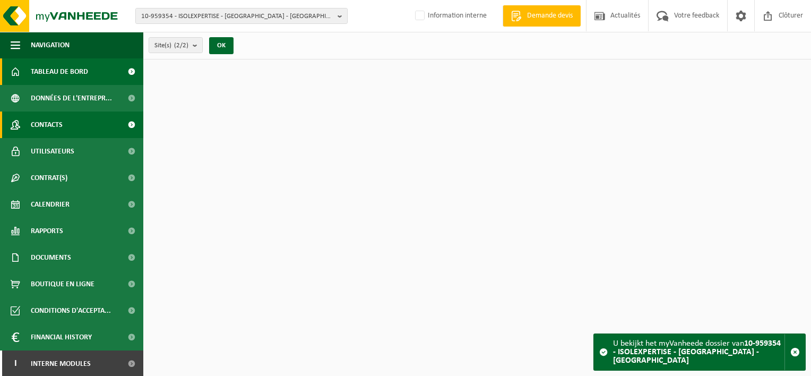
click at [78, 125] on link "Contacts" at bounding box center [71, 125] width 143 height 27
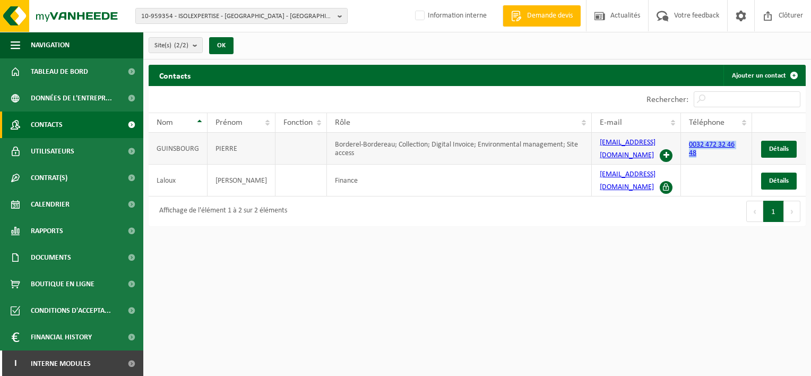
drag, startPoint x: 747, startPoint y: 148, endPoint x: 686, endPoint y: 147, distance: 61.6
click at [686, 147] on td "0032 472 32 46 48" at bounding box center [716, 149] width 71 height 32
copy link "0032 472 32 46 48"
drag, startPoint x: 656, startPoint y: 148, endPoint x: 595, endPoint y: 151, distance: 61.7
click at [595, 151] on td "[EMAIL_ADDRESS][DOMAIN_NAME]" at bounding box center [636, 149] width 89 height 32
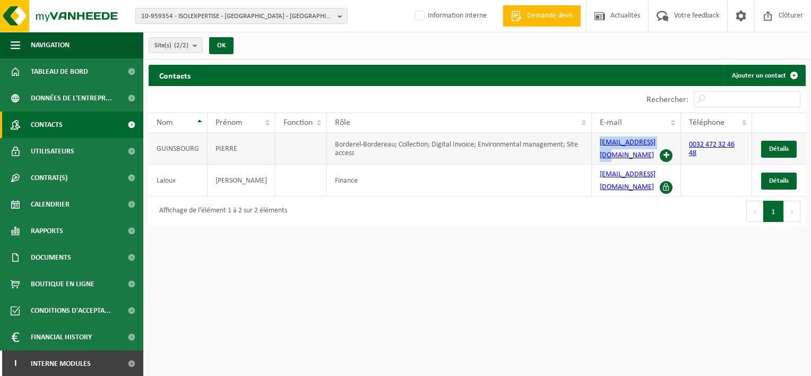
copy link "[EMAIL_ADDRESS][DOMAIN_NAME]"
click at [341, 13] on b "button" at bounding box center [343, 15] width 10 height 15
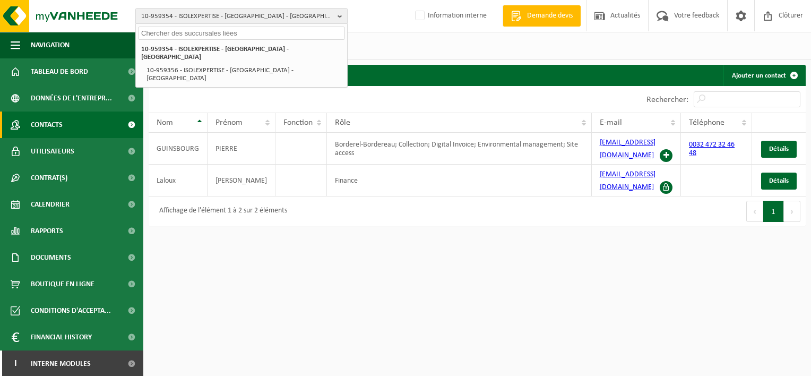
click at [305, 35] on input "text" at bounding box center [241, 33] width 207 height 13
paste input "10-952502"
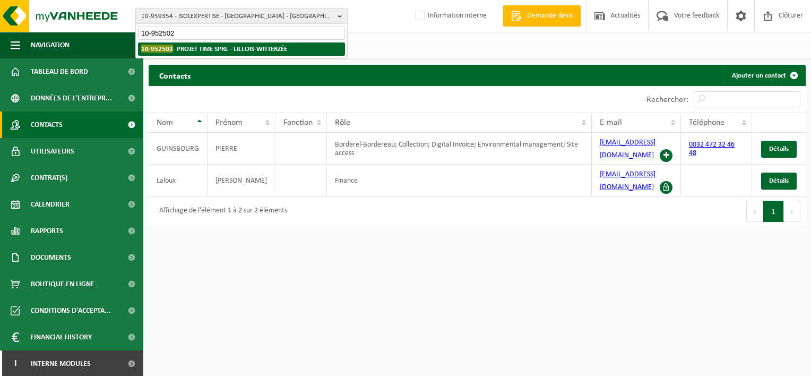
type input "10-952502"
click at [271, 46] on strong "10-952502 - PROJET TIME SPRL - LILLOIS-WITTERZÉE" at bounding box center [214, 49] width 146 height 8
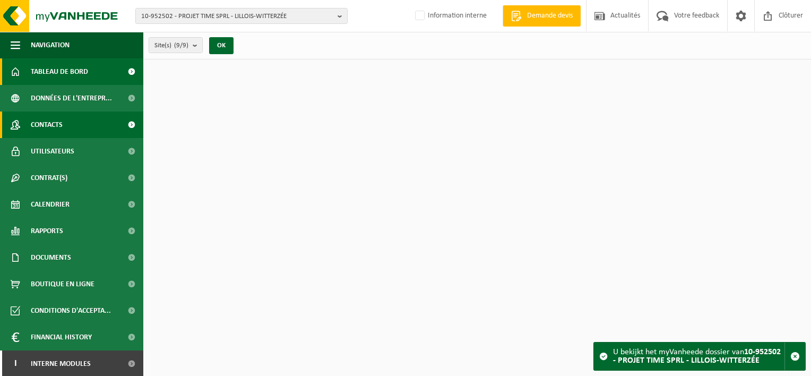
click at [64, 115] on link "Contacts" at bounding box center [71, 125] width 143 height 27
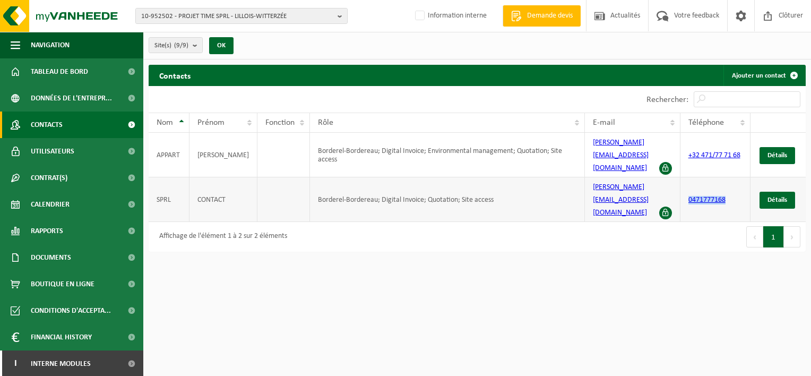
drag, startPoint x: 734, startPoint y: 164, endPoint x: 685, endPoint y: 168, distance: 49.5
click at [685, 177] on td "0471777168" at bounding box center [716, 199] width 71 height 45
copy link "0471777168"
drag, startPoint x: 655, startPoint y: 147, endPoint x: 583, endPoint y: 147, distance: 71.7
click at [585, 147] on td "alain@timeprojet.be" at bounding box center [633, 155] width 96 height 45
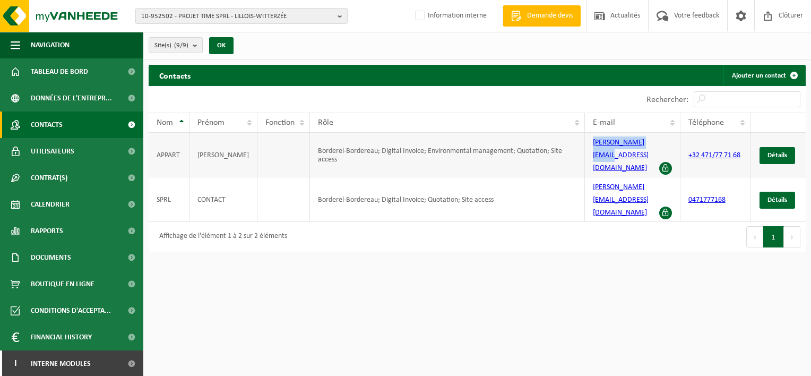
copy link "alain@timeprojet.be"
click at [338, 17] on b "button" at bounding box center [343, 15] width 10 height 15
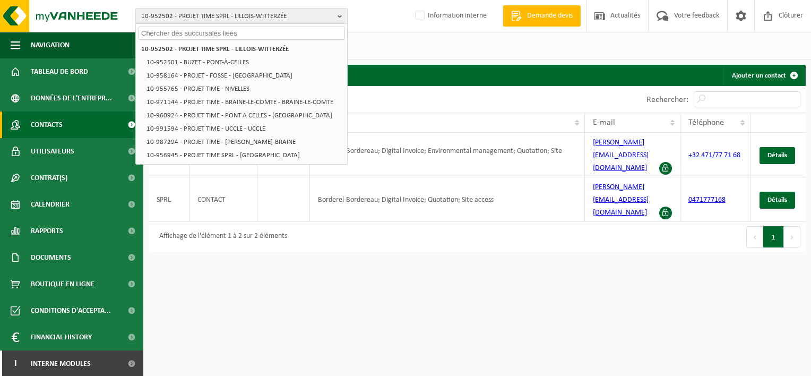
click at [280, 39] on input "text" at bounding box center [241, 33] width 207 height 13
paste input "10-951180"
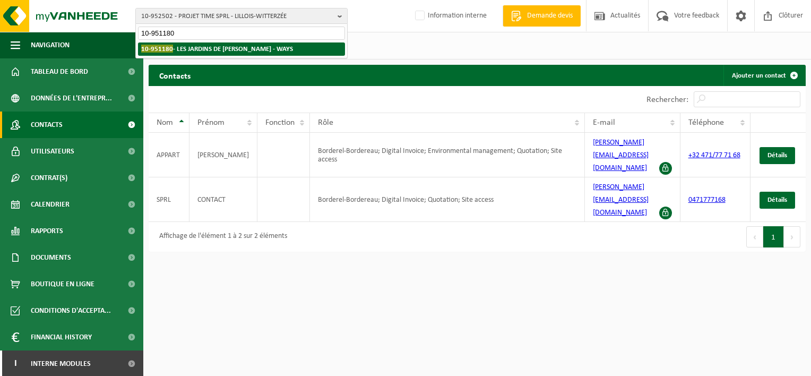
type input "10-951180"
click at [270, 47] on strong "10-951180 - LES JARDINS DE QUENTIN - WAYS" at bounding box center [217, 49] width 152 height 8
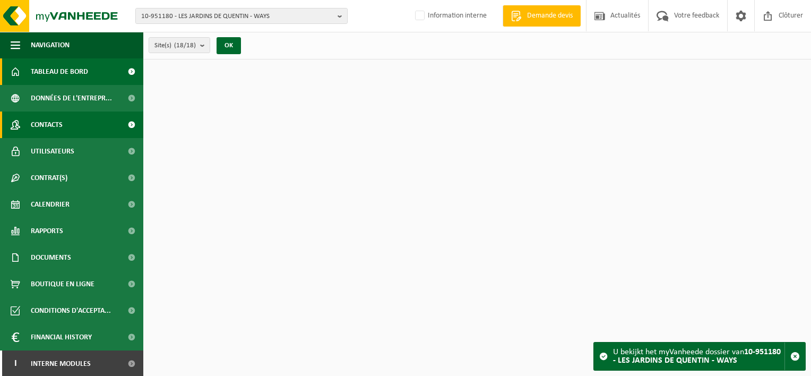
click at [76, 116] on link "Contacts" at bounding box center [71, 125] width 143 height 27
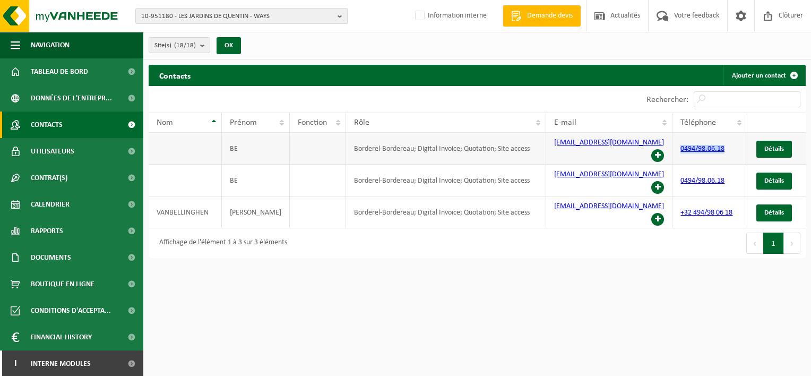
drag, startPoint x: 733, startPoint y: 142, endPoint x: 672, endPoint y: 144, distance: 61.1
click at [673, 144] on td "0494/98.06.18" at bounding box center [710, 149] width 75 height 32
copy link "0494/98.06.18"
drag, startPoint x: 646, startPoint y: 148, endPoint x: 548, endPoint y: 148, distance: 98.2
click at [548, 148] on td "info@lesjardinsdequentin.be" at bounding box center [609, 149] width 126 height 32
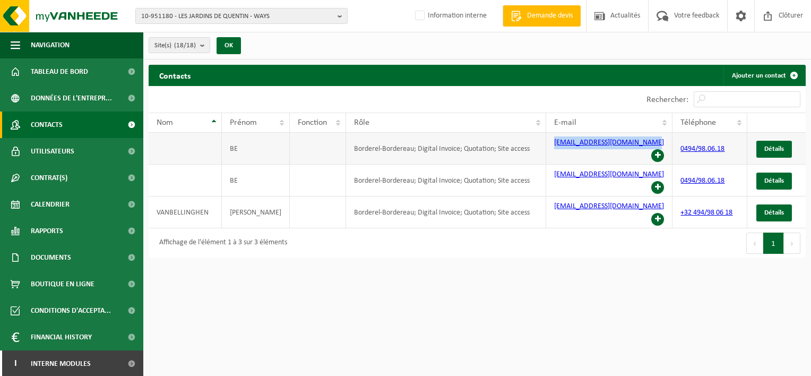
copy link "info@lesjardinsdequentin.be"
click at [340, 16] on b "button" at bounding box center [343, 15] width 10 height 15
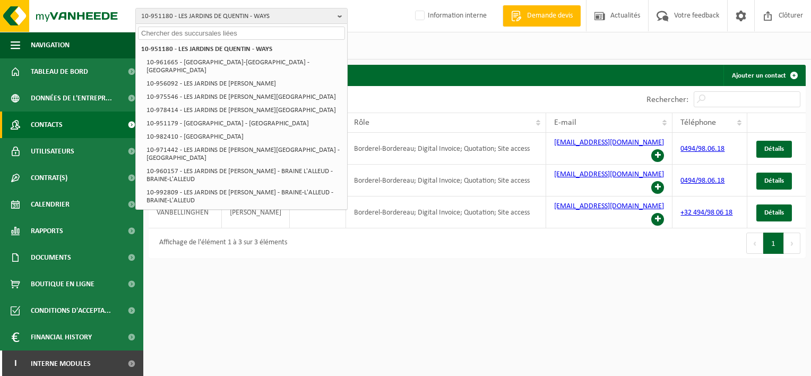
click at [326, 32] on input "text" at bounding box center [241, 33] width 207 height 13
paste input "10-904991"
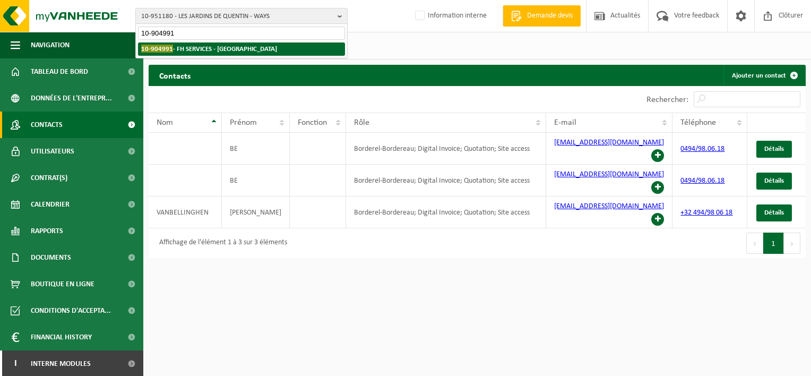
type input "10-904991"
click at [264, 50] on li "10-904991 - FH SERVICES - NIVELLES" at bounding box center [241, 48] width 207 height 13
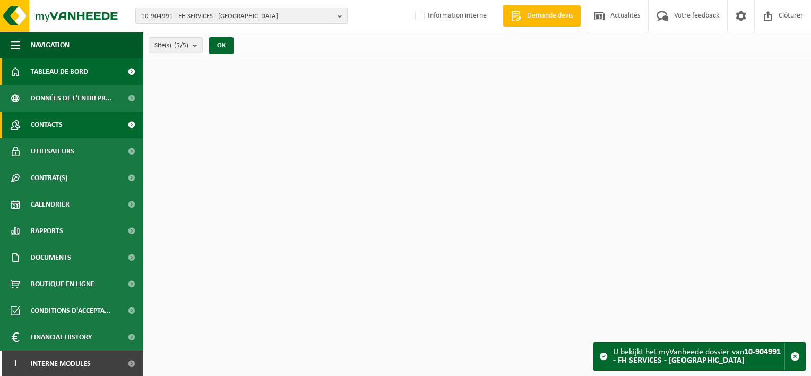
click at [37, 128] on span "Contacts" at bounding box center [47, 125] width 32 height 27
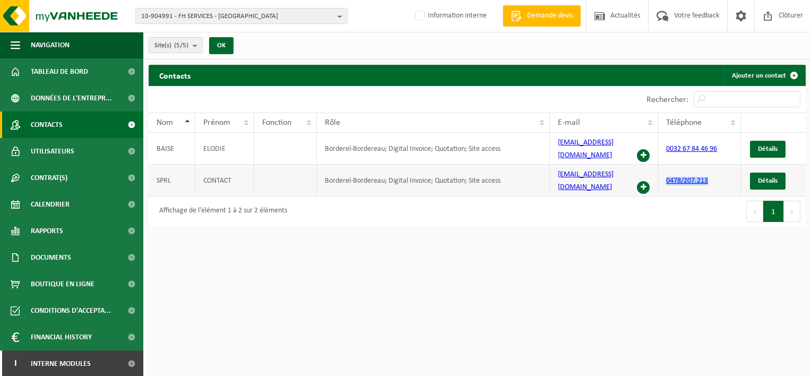
drag, startPoint x: 718, startPoint y: 168, endPoint x: 665, endPoint y: 172, distance: 53.3
click at [665, 172] on td "0478/207.213" at bounding box center [699, 181] width 83 height 32
copy link "0478/207.213"
drag, startPoint x: 617, startPoint y: 146, endPoint x: 557, endPoint y: 144, distance: 60.0
click at [557, 144] on td "info@fhservices.be" at bounding box center [604, 149] width 108 height 32
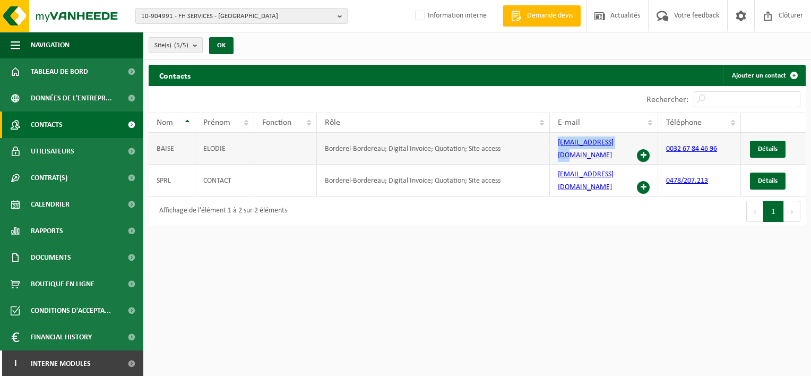
copy link "info@fhservices.be"
click at [341, 16] on b "button" at bounding box center [343, 15] width 10 height 15
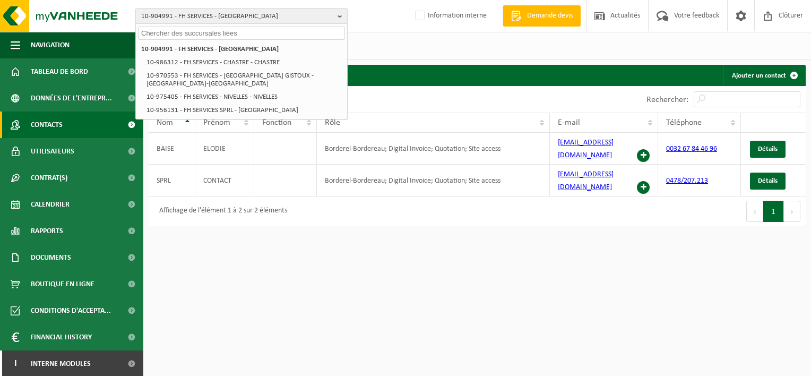
click at [301, 34] on input "text" at bounding box center [241, 33] width 207 height 13
paste input "10-955213"
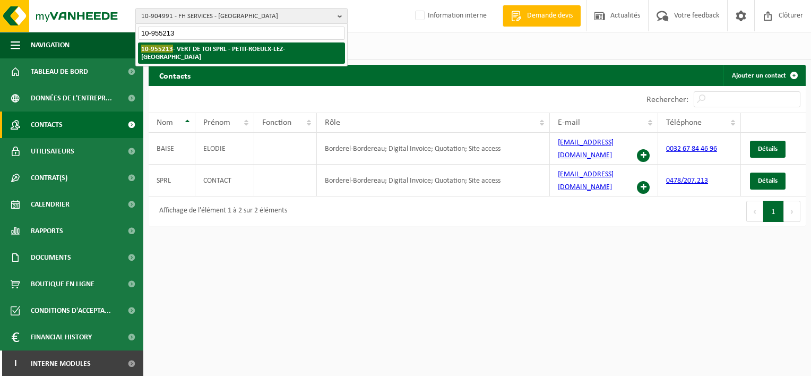
type input "10-955213"
click at [285, 47] on strong "10-955213 - VERT DE TOI SPRL - PETIT-ROEULX-LEZ-NIVELLES" at bounding box center [213, 53] width 144 height 16
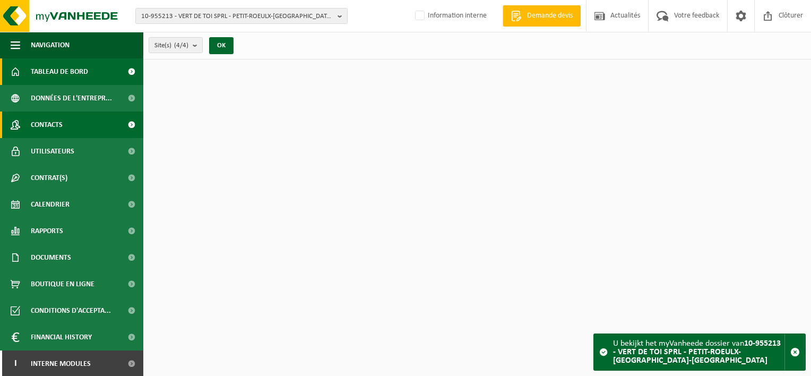
click at [40, 119] on span "Contacts" at bounding box center [47, 125] width 32 height 27
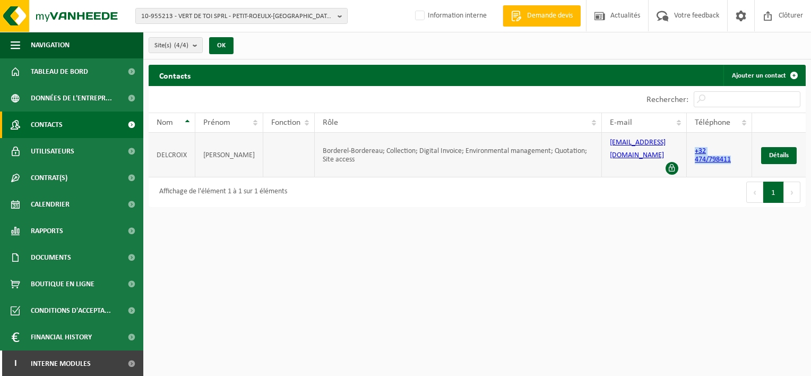
drag, startPoint x: 735, startPoint y: 153, endPoint x: 695, endPoint y: 141, distance: 42.3
click at [695, 141] on td "+32 474/798411" at bounding box center [719, 155] width 65 height 45
copy link "+32 474/798411"
drag, startPoint x: 666, startPoint y: 142, endPoint x: 605, endPoint y: 142, distance: 61.1
click at [605, 142] on td "[EMAIL_ADDRESS][DOMAIN_NAME]" at bounding box center [644, 155] width 85 height 45
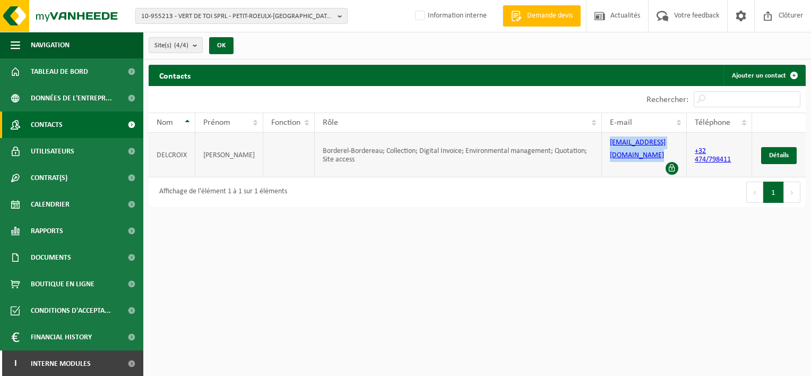
copy link "[EMAIL_ADDRESS][DOMAIN_NAME]"
click at [340, 16] on b "button" at bounding box center [343, 15] width 10 height 15
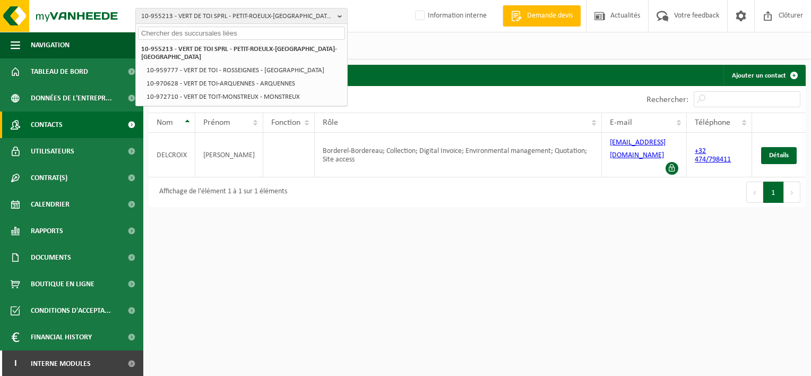
click at [321, 32] on input "text" at bounding box center [241, 33] width 207 height 13
paste input "10-951620"
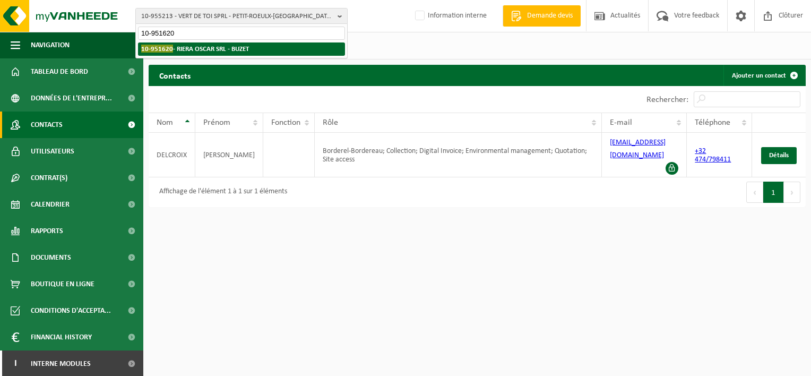
type input "10-951620"
click at [304, 47] on li "10-951620 - RIERA OSCAR SRL - BUZET" at bounding box center [241, 48] width 207 height 13
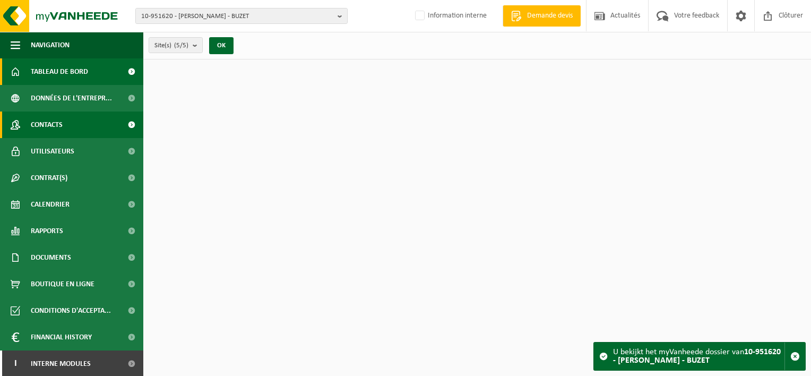
click at [16, 126] on span at bounding box center [16, 125] width 10 height 27
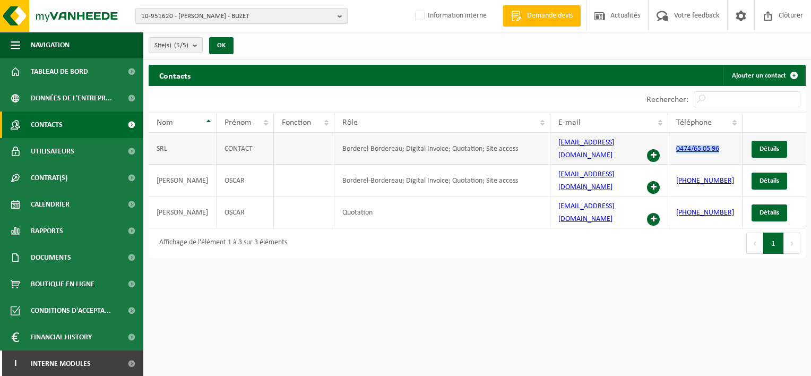
drag, startPoint x: 728, startPoint y: 143, endPoint x: 672, endPoint y: 142, distance: 55.2
click at [672, 142] on td "0474/65 05 96" at bounding box center [706, 149] width 74 height 32
copy link "0474/65 05 96"
drag, startPoint x: 637, startPoint y: 145, endPoint x: 554, endPoint y: 146, distance: 82.8
click at [554, 146] on td "oscariera.v@gmail.com" at bounding box center [610, 149] width 118 height 32
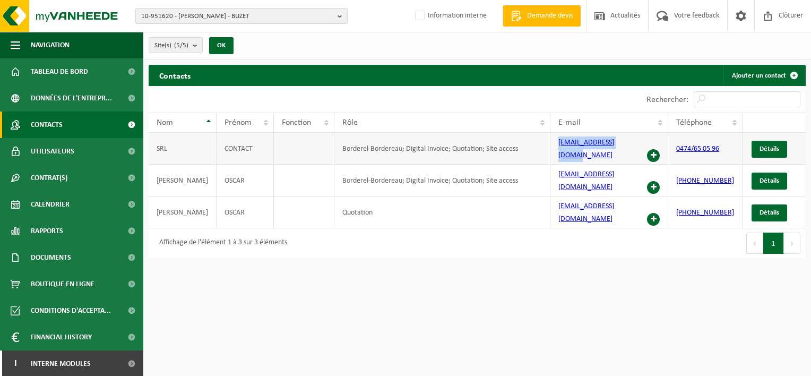
copy link "oscariera.v@gmail.com"
click at [340, 19] on b "button" at bounding box center [343, 15] width 10 height 15
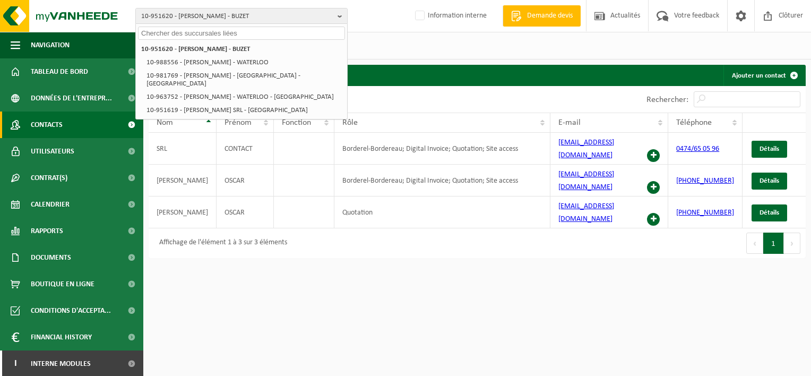
click at [297, 32] on input "text" at bounding box center [241, 33] width 207 height 13
paste input "10-951118"
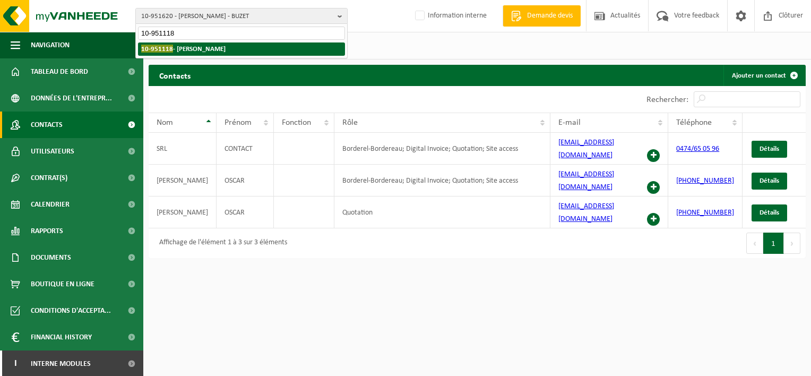
type input "10-951118"
click at [226, 47] on strong "10-951118 - LACROIX FREDERIC - OHAIN" at bounding box center [183, 49] width 84 height 8
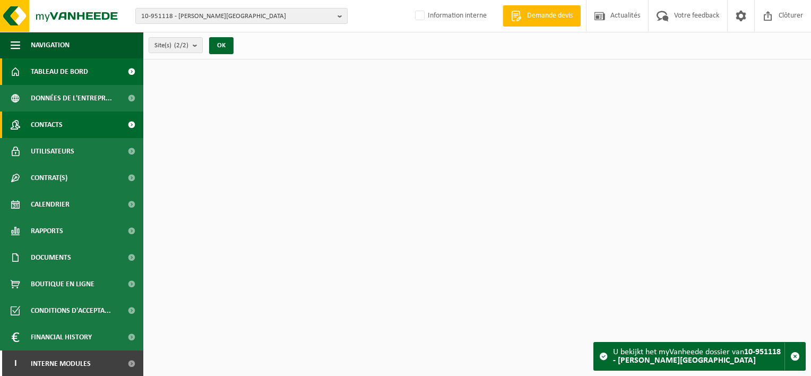
click at [79, 123] on link "Contacts" at bounding box center [71, 125] width 143 height 27
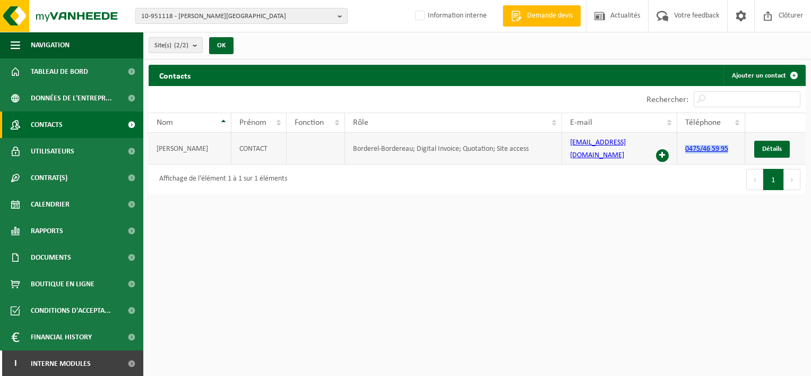
drag, startPoint x: 733, startPoint y: 145, endPoint x: 684, endPoint y: 143, distance: 48.9
click at [684, 143] on td "0475/46 59 95" at bounding box center [712, 149] width 68 height 32
copy link "0475/46 59 95"
drag, startPoint x: 646, startPoint y: 149, endPoint x: 569, endPoint y: 149, distance: 76.5
click at [569, 149] on td "toit@lacroixfrederic.be" at bounding box center [619, 149] width 115 height 32
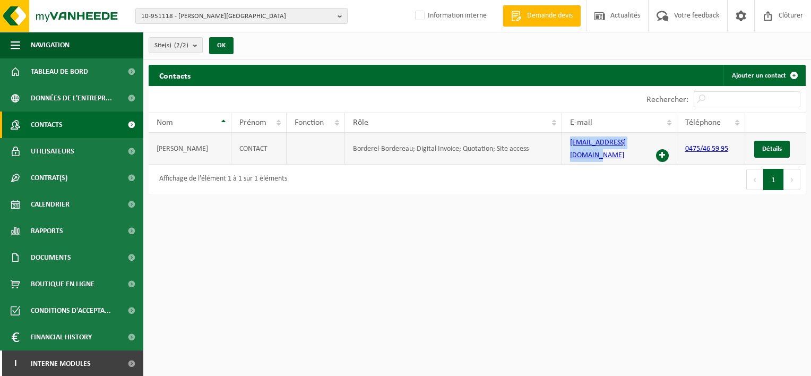
copy link "toit@lacroixfrederic.be"
click at [340, 16] on b "button" at bounding box center [343, 15] width 10 height 15
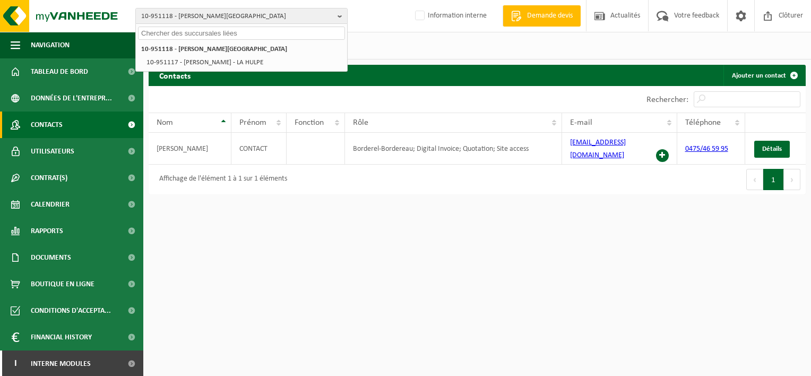
click at [314, 32] on input "text" at bounding box center [241, 33] width 207 height 13
paste input "10-951828"
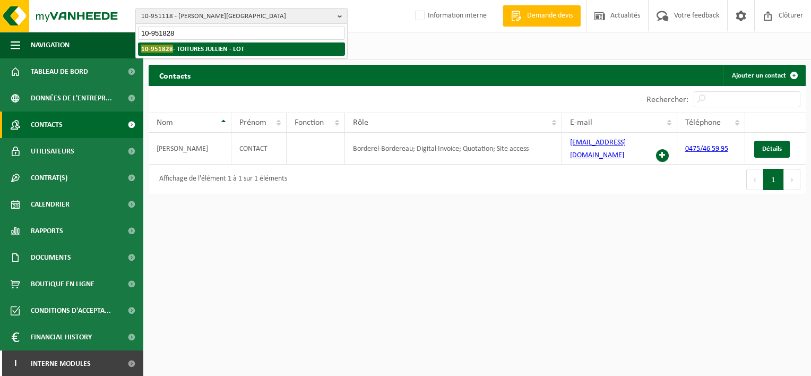
type input "10-951828"
click at [289, 46] on li "10-951828 - TOITURES JULLIEN - LOT" at bounding box center [241, 48] width 207 height 13
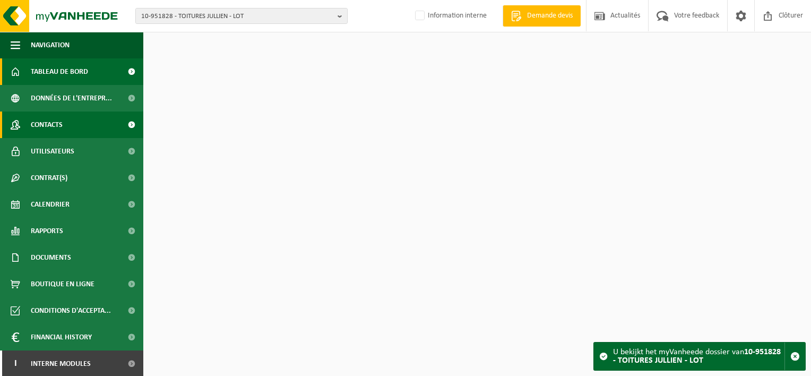
click at [71, 119] on link "Contacts" at bounding box center [71, 125] width 143 height 27
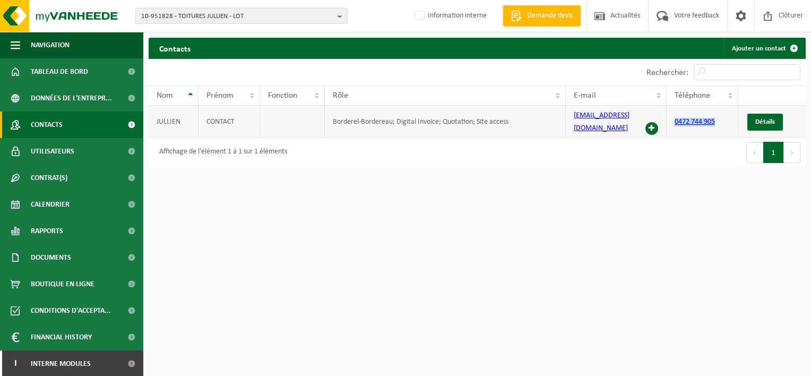
drag, startPoint x: 728, startPoint y: 121, endPoint x: 674, endPoint y: 118, distance: 54.2
click at [674, 118] on td "0472 744 905" at bounding box center [703, 122] width 72 height 32
copy link "0472 744 905"
click at [576, 234] on html "10-951828 - TOITURES JULLIEN - LOT 10-951828 - TOITURES JULLIEN - LOT Informati…" at bounding box center [405, 188] width 811 height 376
drag, startPoint x: 626, startPoint y: 120, endPoint x: 569, endPoint y: 117, distance: 56.4
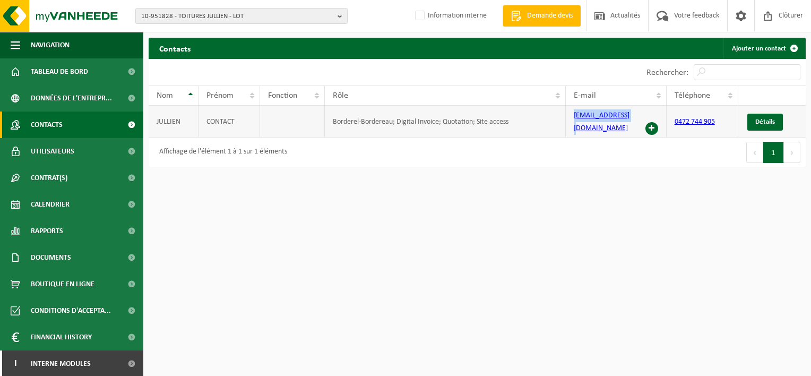
click at [569, 117] on td "info@jullien.pro" at bounding box center [616, 122] width 101 height 32
copy link "info@jullien.pro"
click at [339, 17] on b "button" at bounding box center [343, 15] width 10 height 15
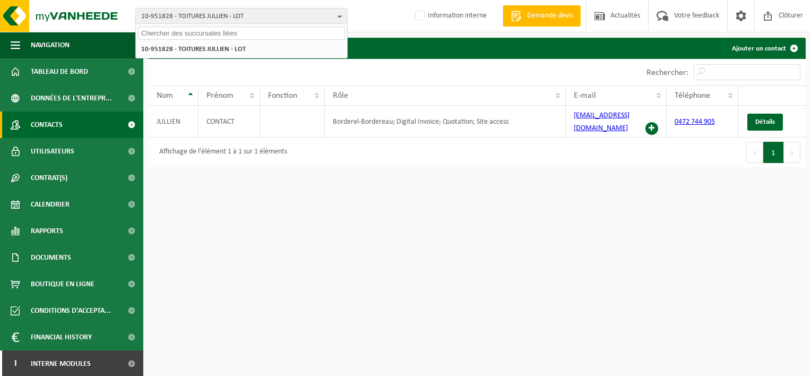
click at [292, 30] on input "text" at bounding box center [241, 33] width 207 height 13
paste input "10-950539"
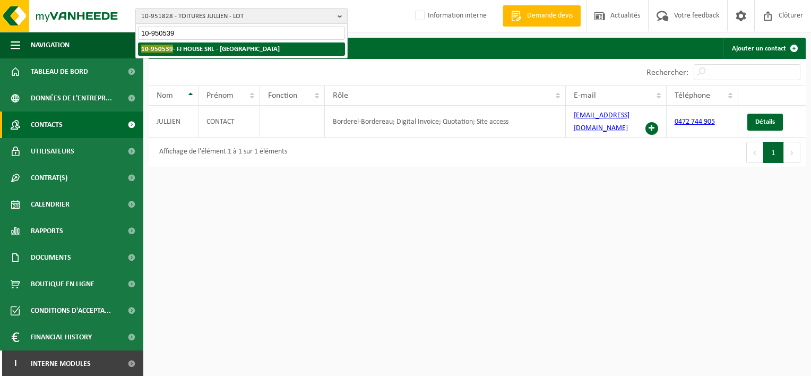
type input "10-950539"
click at [226, 49] on strong "10-950539 - FJ HOUSE SRL - NIVELLES" at bounding box center [210, 49] width 139 height 8
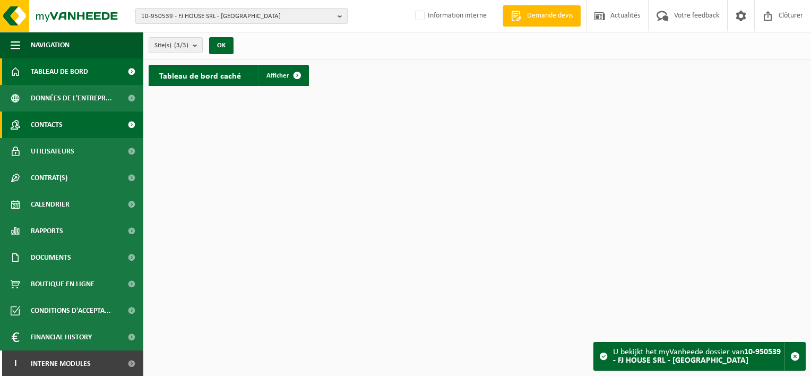
click at [67, 119] on link "Contacts" at bounding box center [71, 125] width 143 height 27
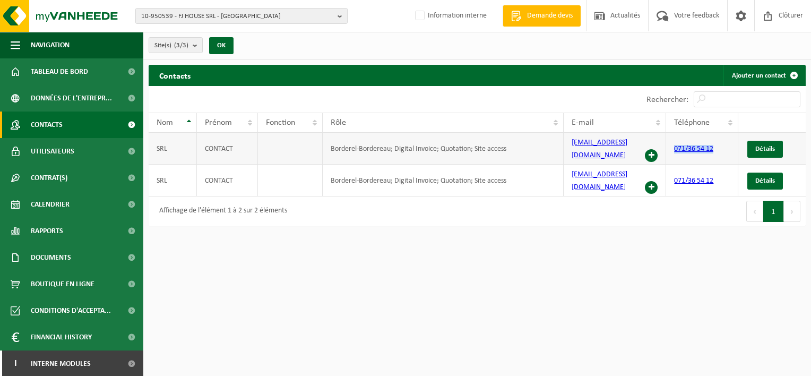
drag, startPoint x: 725, startPoint y: 144, endPoint x: 673, endPoint y: 143, distance: 52.1
click at [673, 143] on td "071/36 54 12" at bounding box center [702, 149] width 72 height 32
copy link "071/36 54 12"
drag, startPoint x: 626, startPoint y: 148, endPoint x: 570, endPoint y: 147, distance: 55.2
click at [570, 147] on td "info@fjhouse.be" at bounding box center [615, 149] width 102 height 32
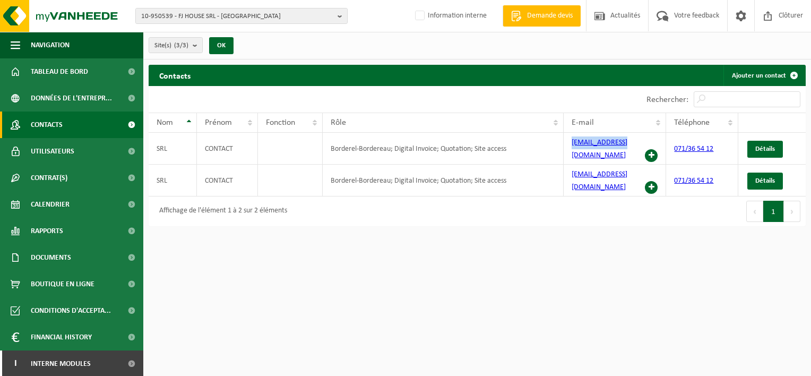
copy link "info@fjhouse.be"
click at [343, 19] on b "button" at bounding box center [343, 15] width 10 height 15
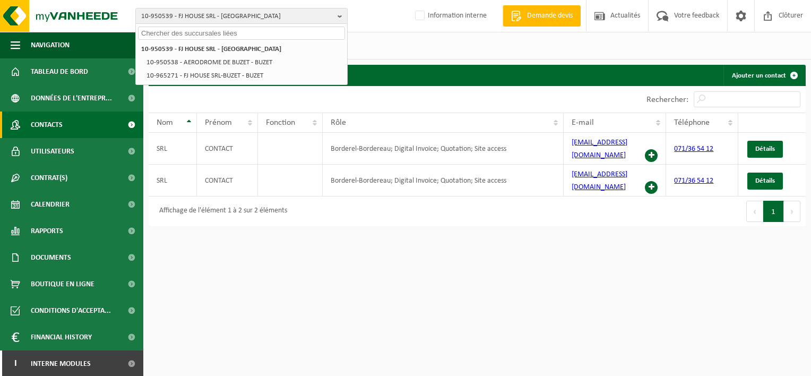
click at [295, 30] on input "text" at bounding box center [241, 33] width 207 height 13
paste input "10-951902"
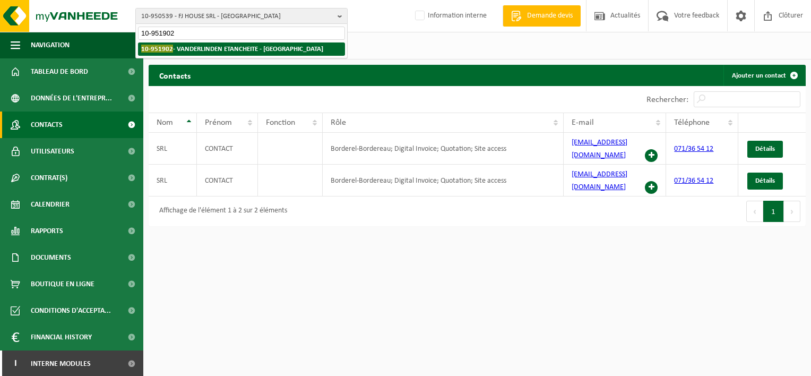
type input "10-951902"
click at [281, 48] on strong "10-951902 - VANDERLINDEN ETANCHEITE - BRAINE-LE-CHÂTEAU" at bounding box center [232, 49] width 182 height 8
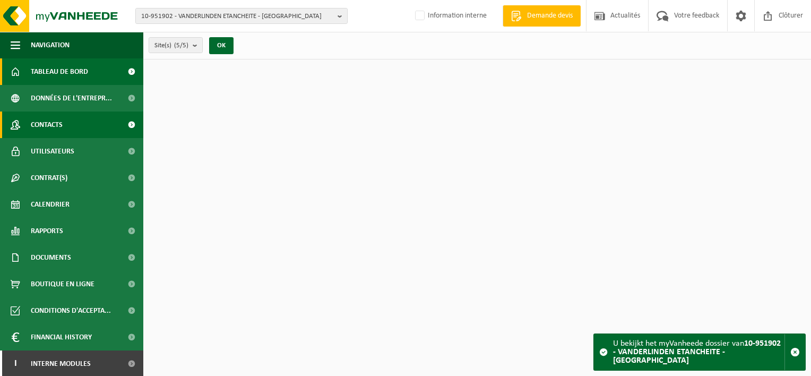
click at [40, 123] on span "Contacts" at bounding box center [47, 125] width 32 height 27
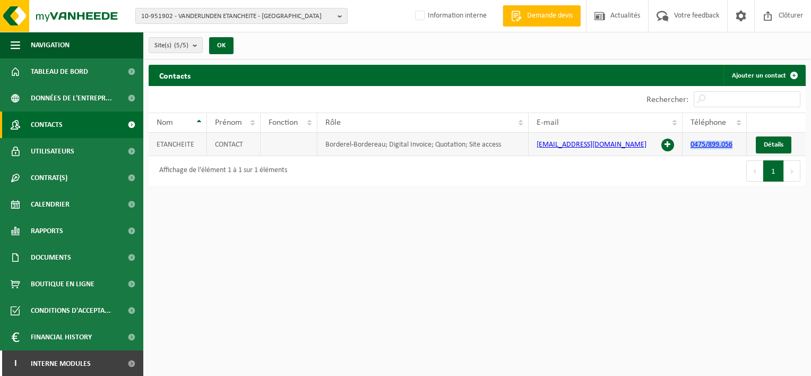
drag, startPoint x: 739, startPoint y: 144, endPoint x: 689, endPoint y: 144, distance: 50.5
click at [689, 144] on td "0475/899.056" at bounding box center [715, 144] width 64 height 23
copy link "0475/899.056"
drag, startPoint x: 648, startPoint y: 147, endPoint x: 535, endPoint y: 148, distance: 113.1
click at [535, 148] on td "[EMAIL_ADDRESS][DOMAIN_NAME]" at bounding box center [606, 144] width 154 height 23
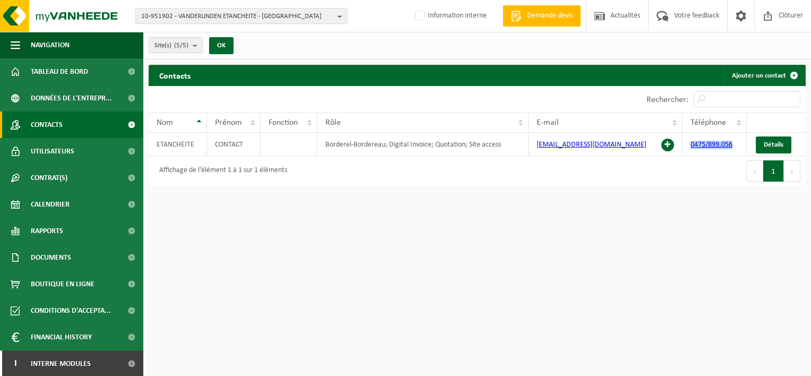
copy link "[EMAIL_ADDRESS][DOMAIN_NAME]"
click at [438, 286] on html "10-951902 - VANDERLINDEN ETANCHEITE - [GEOGRAPHIC_DATA]-LE-CHÂTEAU 10-951902 - …" at bounding box center [405, 188] width 811 height 376
